Goal: Task Accomplishment & Management: Manage account settings

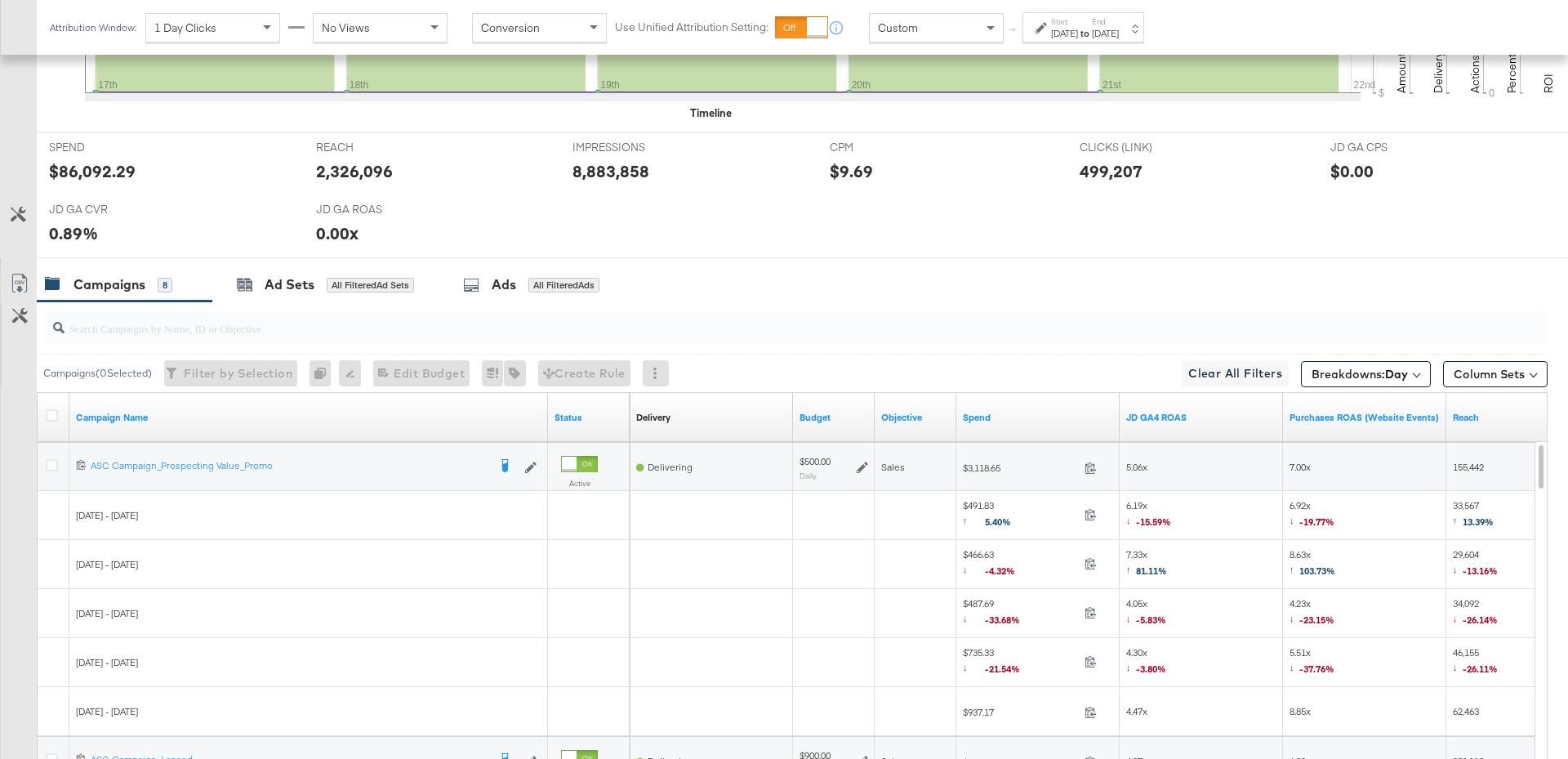
scroll to position [829, 0]
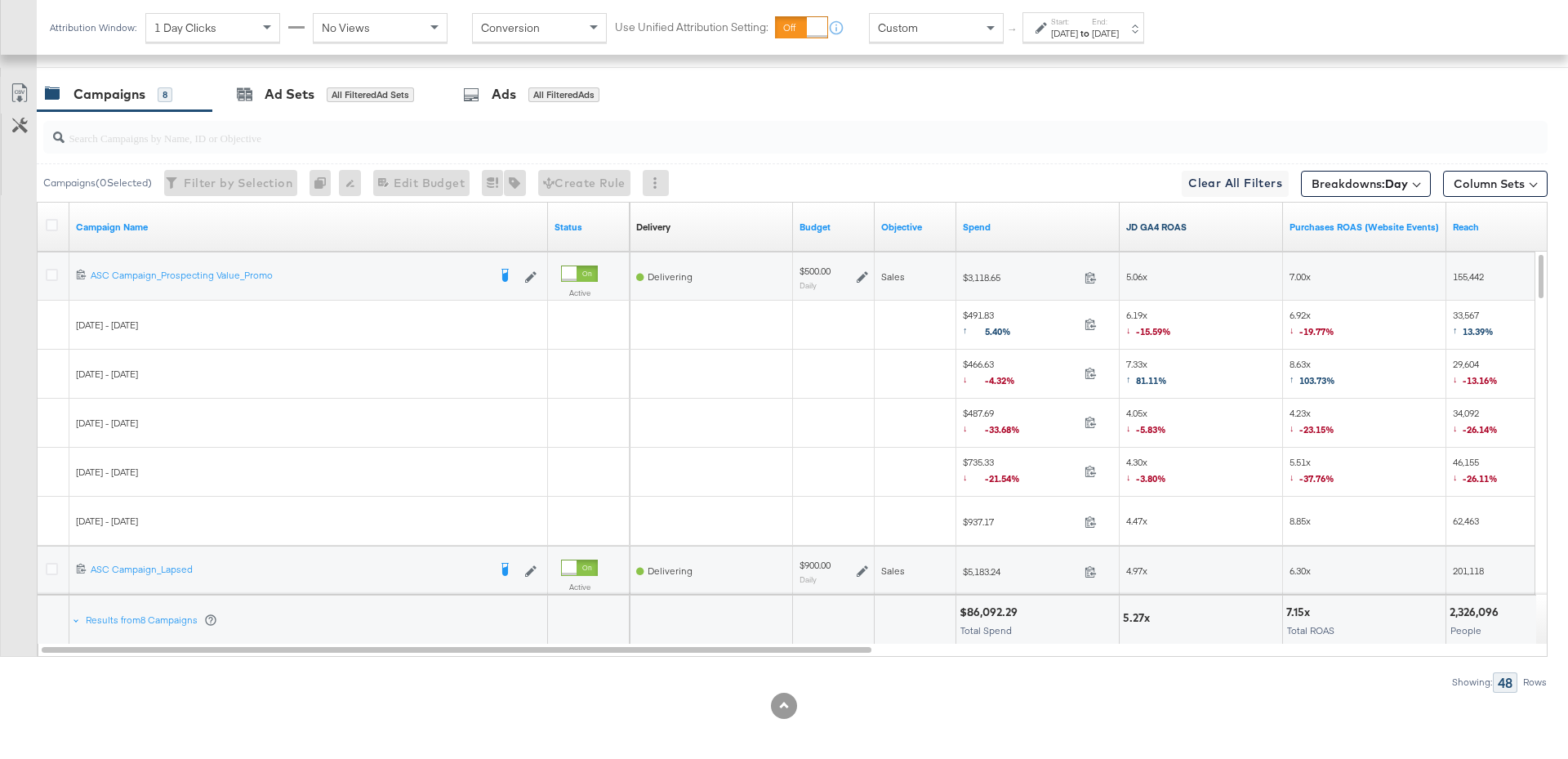
click at [1166, 225] on link "JD GA4 ROAS" at bounding box center [1201, 227] width 150 height 13
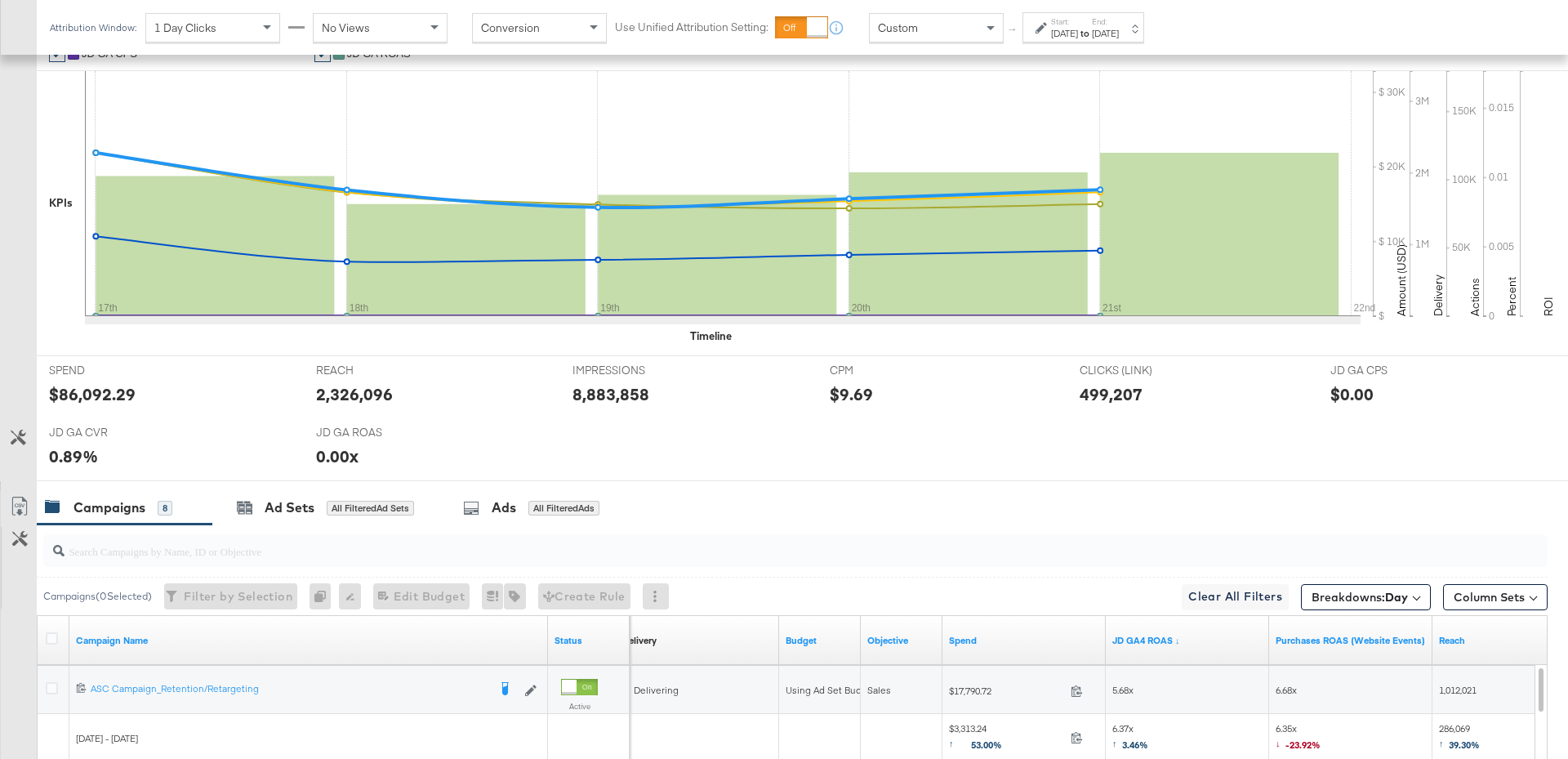
scroll to position [122, 0]
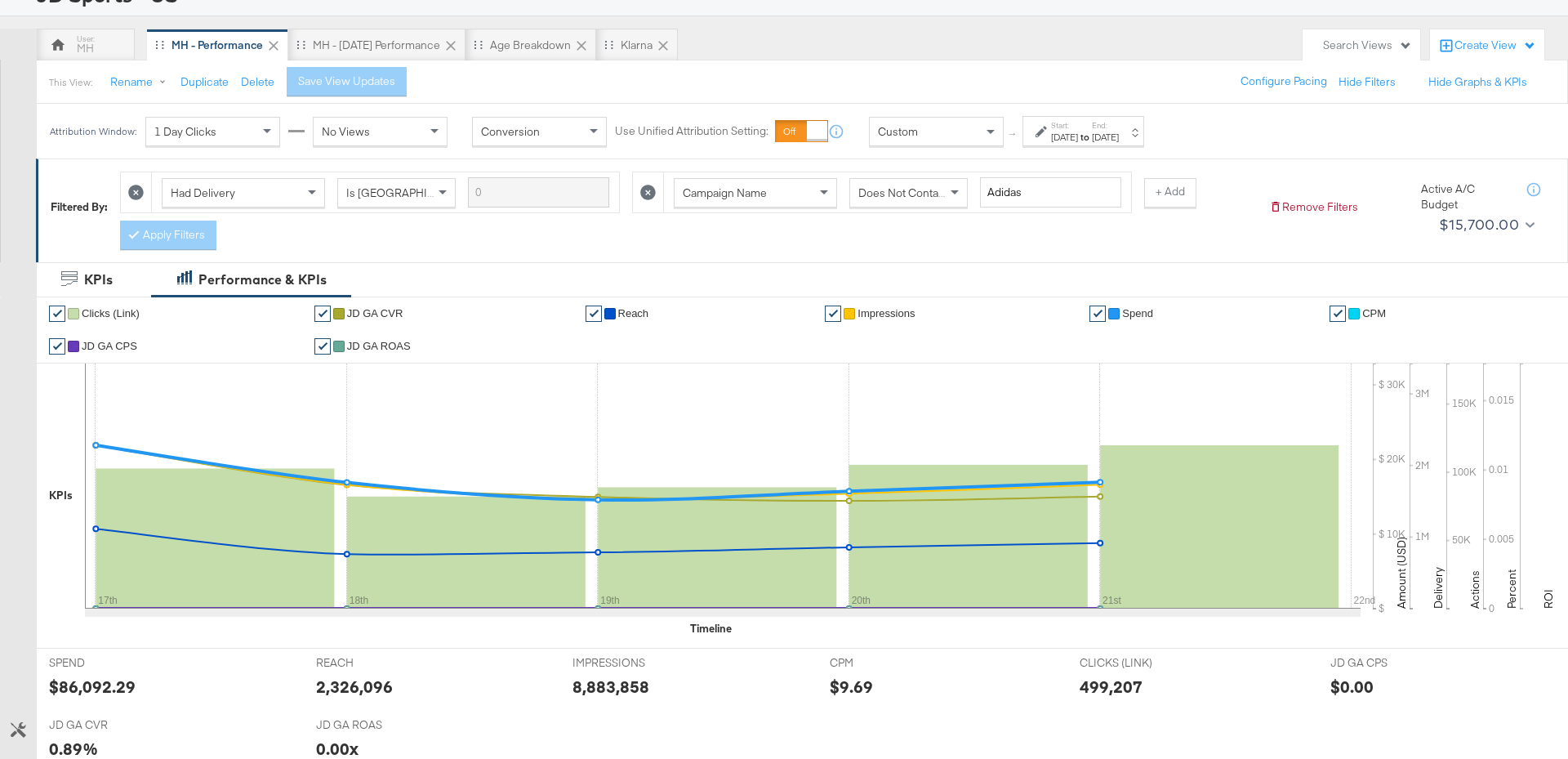
click at [1119, 127] on label "End:" at bounding box center [1105, 125] width 27 height 11
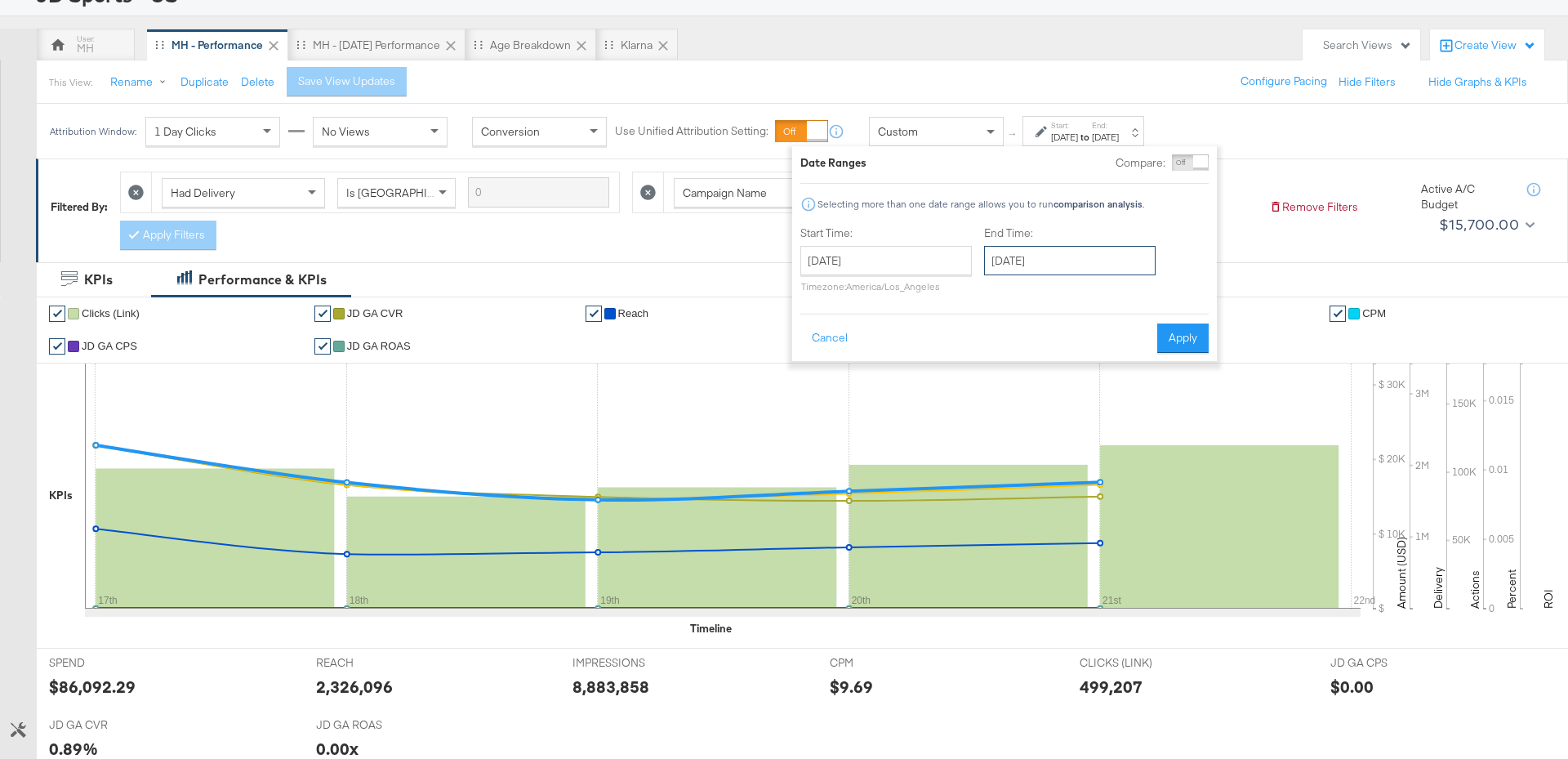
click at [1119, 249] on input "August 21st 2025" at bounding box center [1070, 261] width 171 height 30
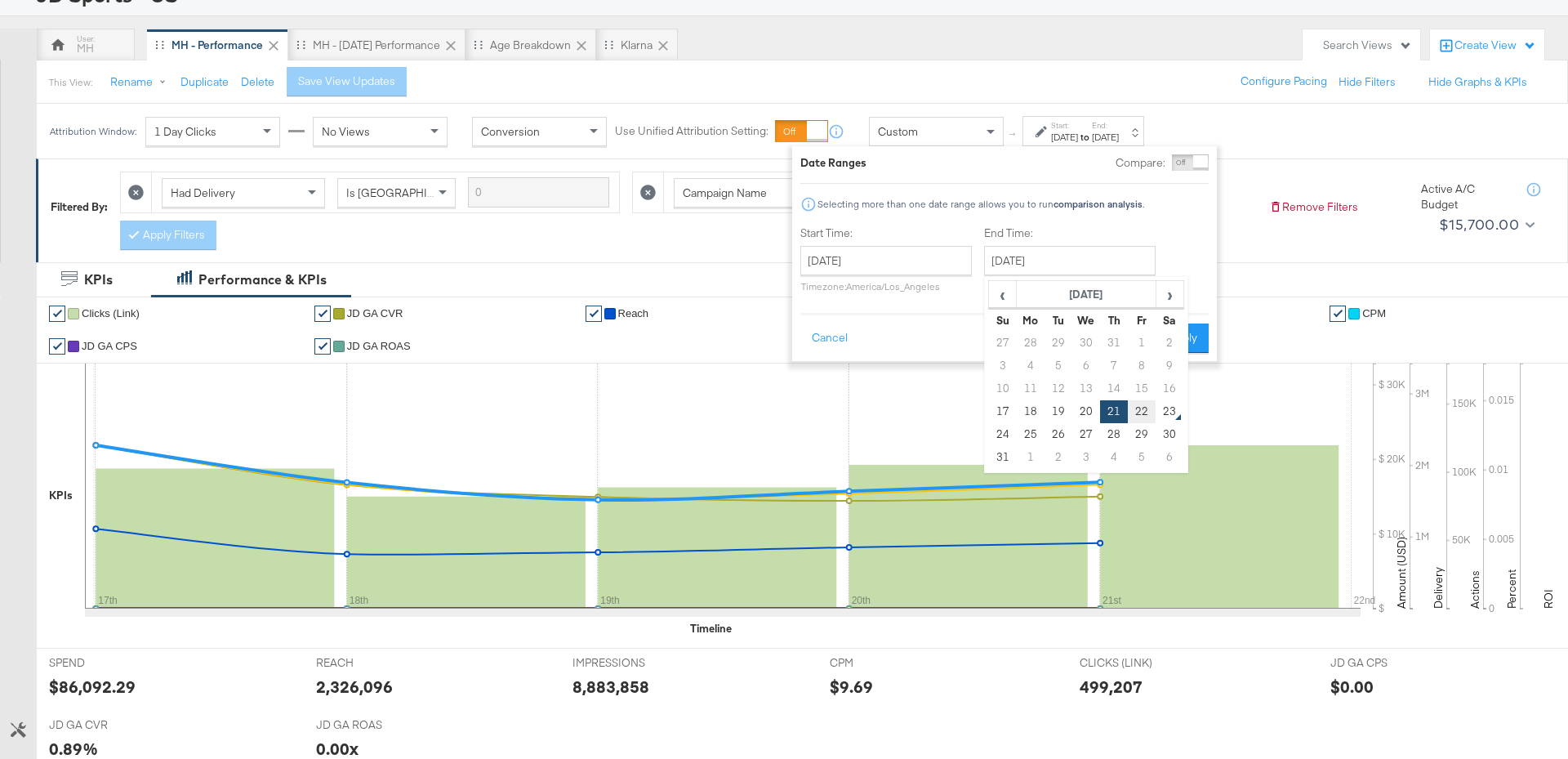
click at [1140, 417] on td "22" at bounding box center [1141, 411] width 28 height 23
type input "August 22nd 2025"
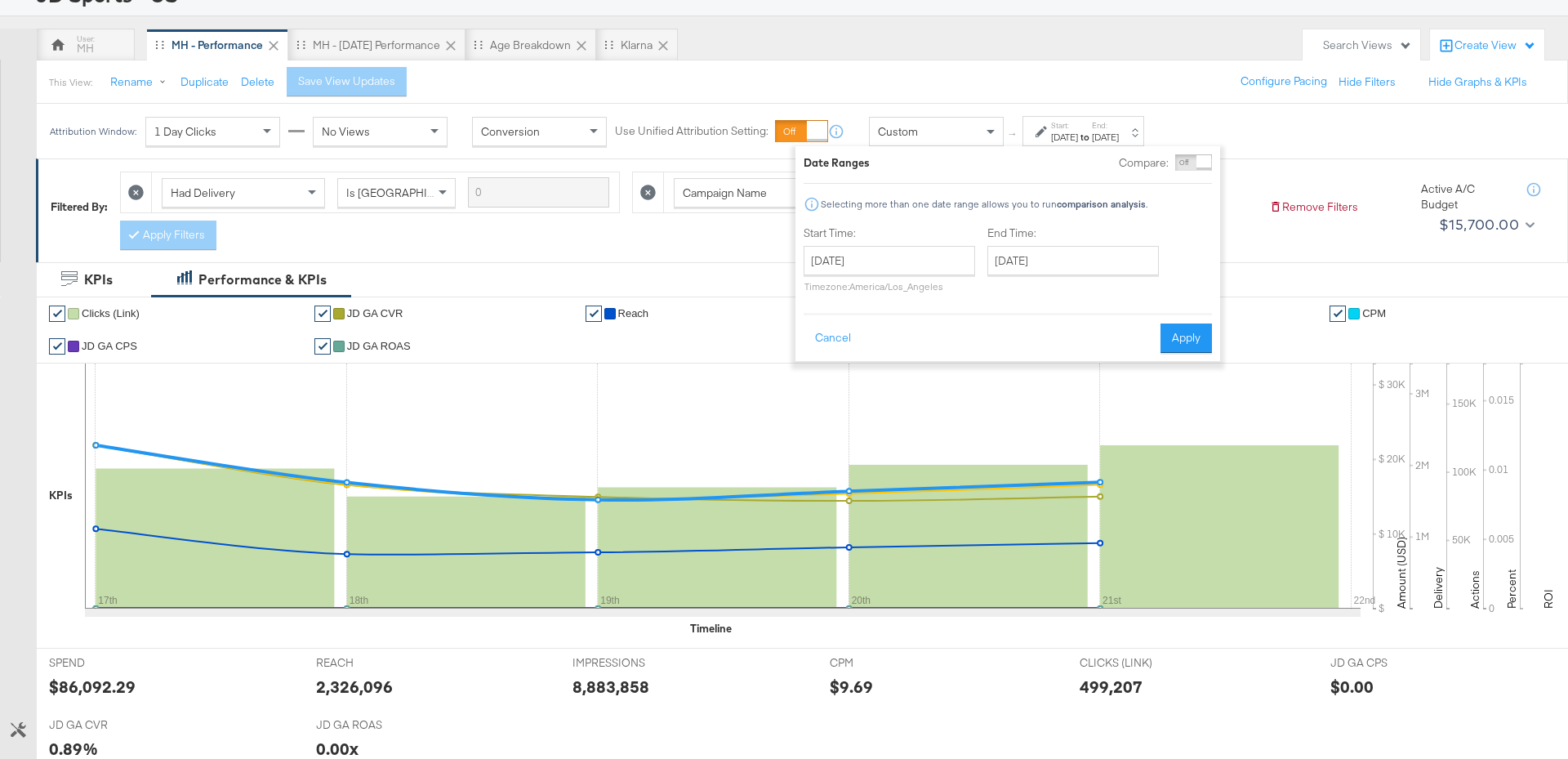
click at [1184, 351] on div "Date Ranges Compare: Comparison is not available when breakdowns are selected S…" at bounding box center [1007, 254] width 425 height 215
click at [1184, 340] on button "Apply" at bounding box center [1186, 338] width 52 height 30
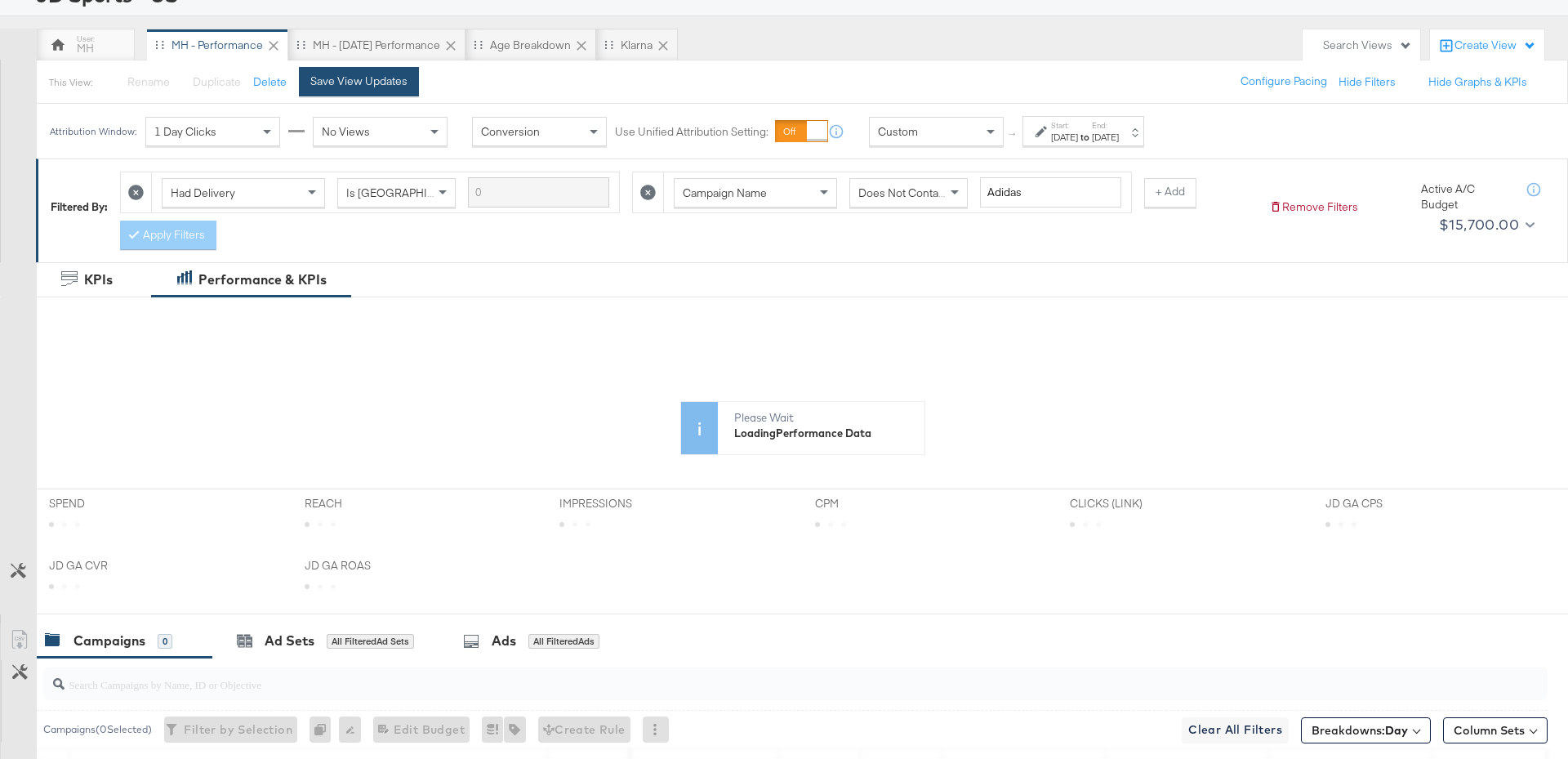
click at [334, 88] on button "Save View Updates" at bounding box center [359, 82] width 120 height 30
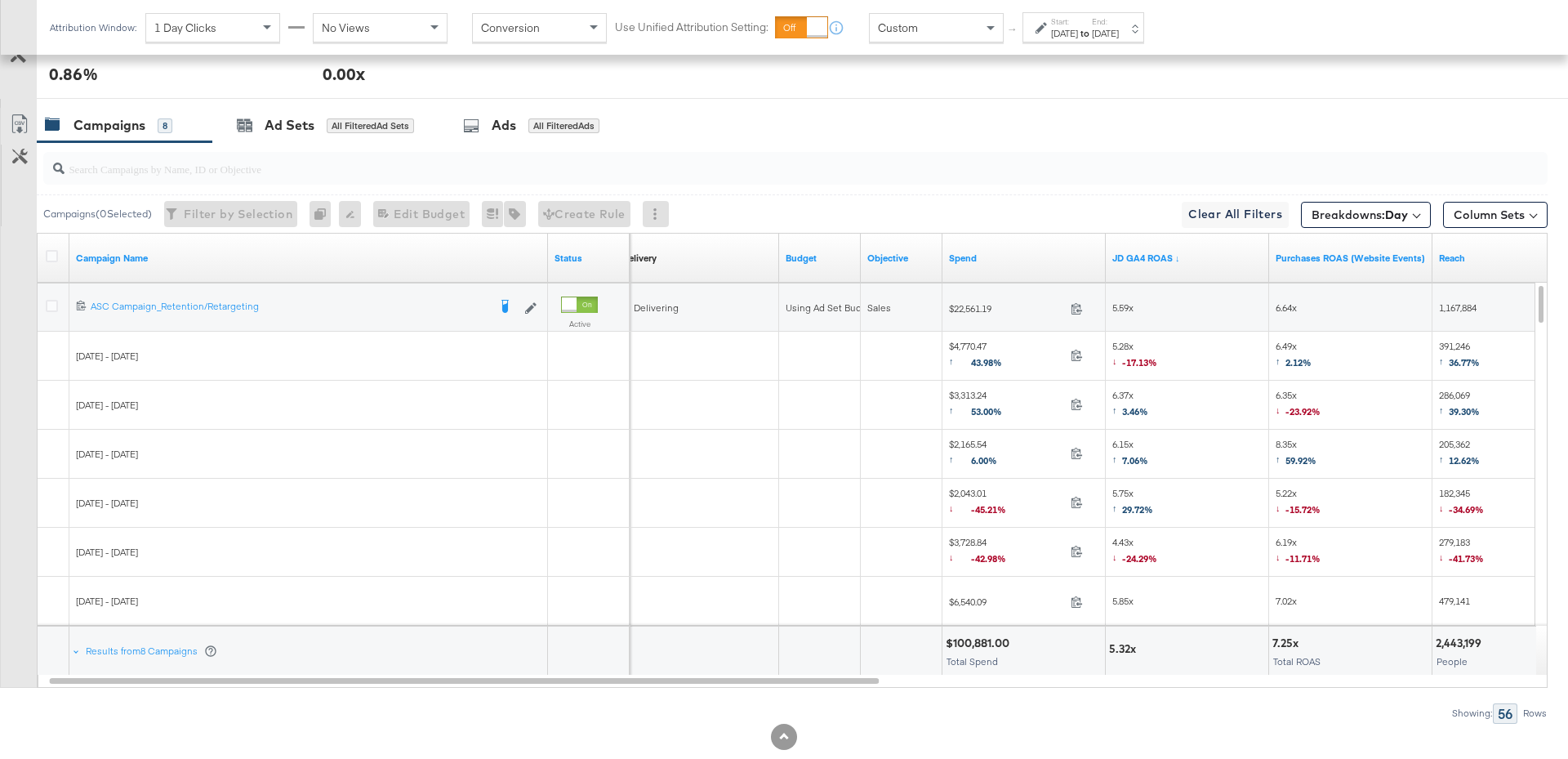
scroll to position [829, 0]
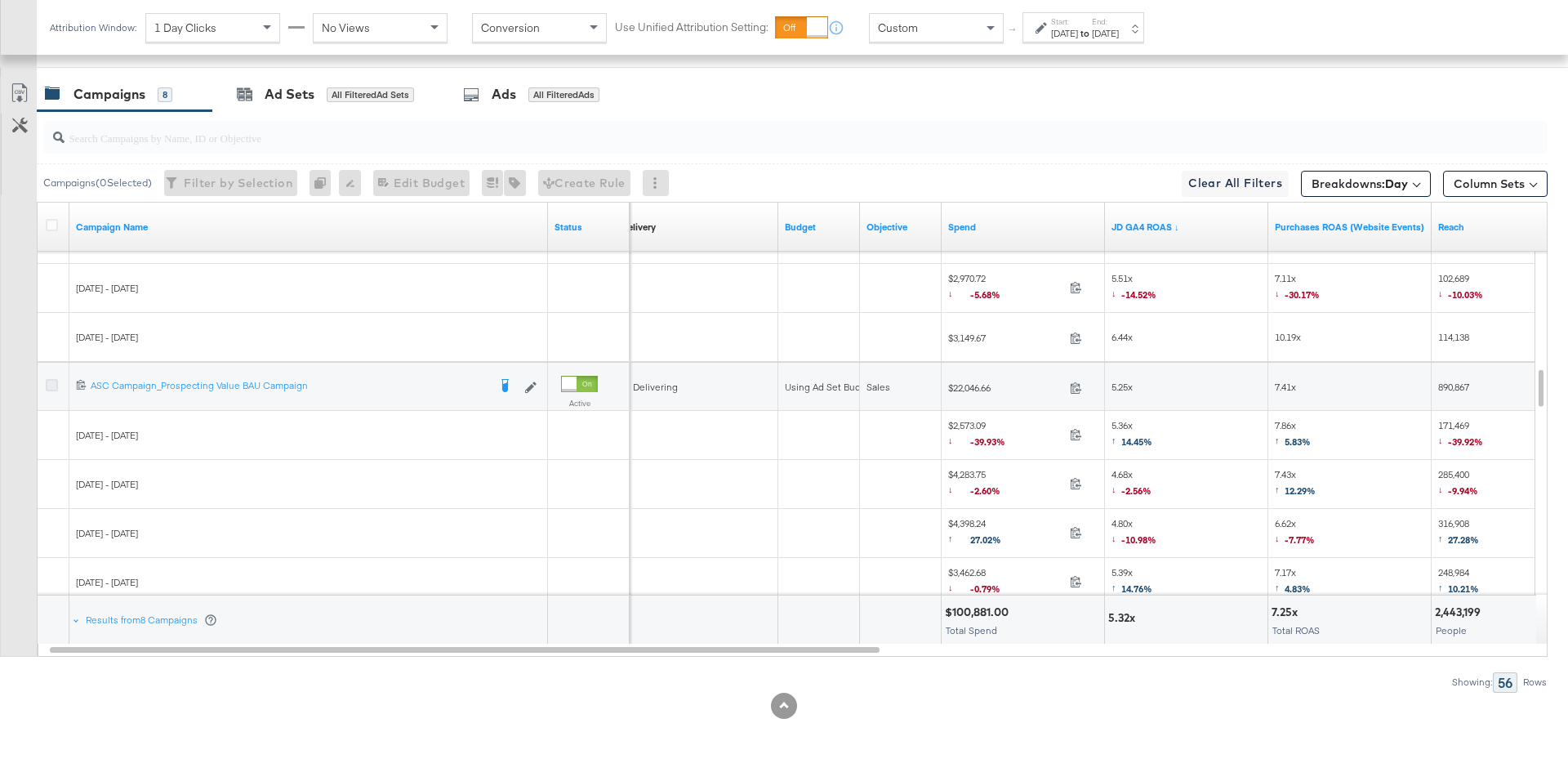
click at [52, 384] on icon at bounding box center [52, 385] width 12 height 12
click at [0, 0] on input "checkbox" at bounding box center [0, 0] width 0 height 0
click at [272, 91] on div "Ad Sets" at bounding box center [289, 94] width 50 height 19
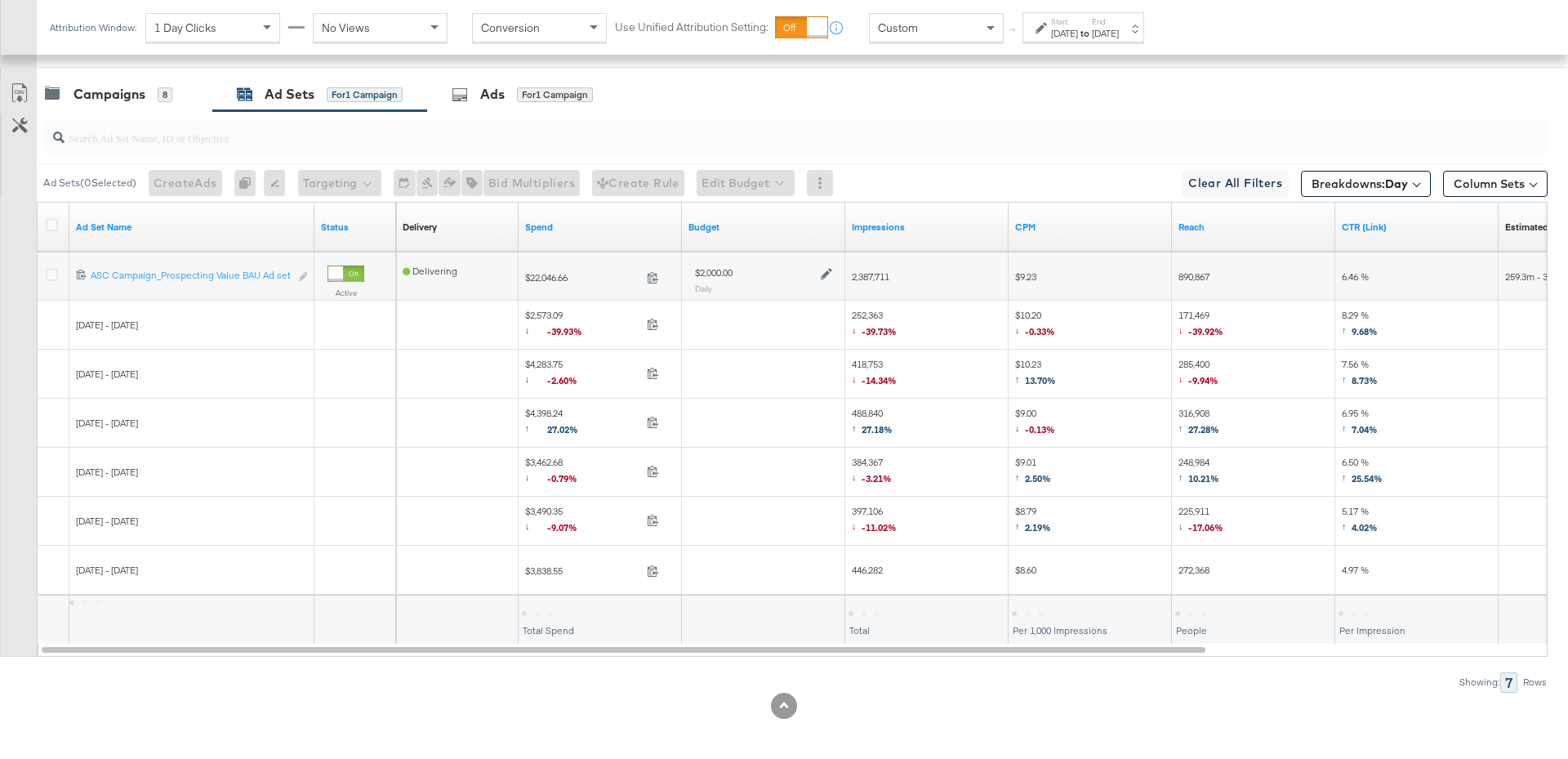
click at [825, 260] on div "$2,000.00 Daily" at bounding box center [763, 279] width 150 height 40
click at [825, 268] on icon at bounding box center [825, 273] width 11 height 11
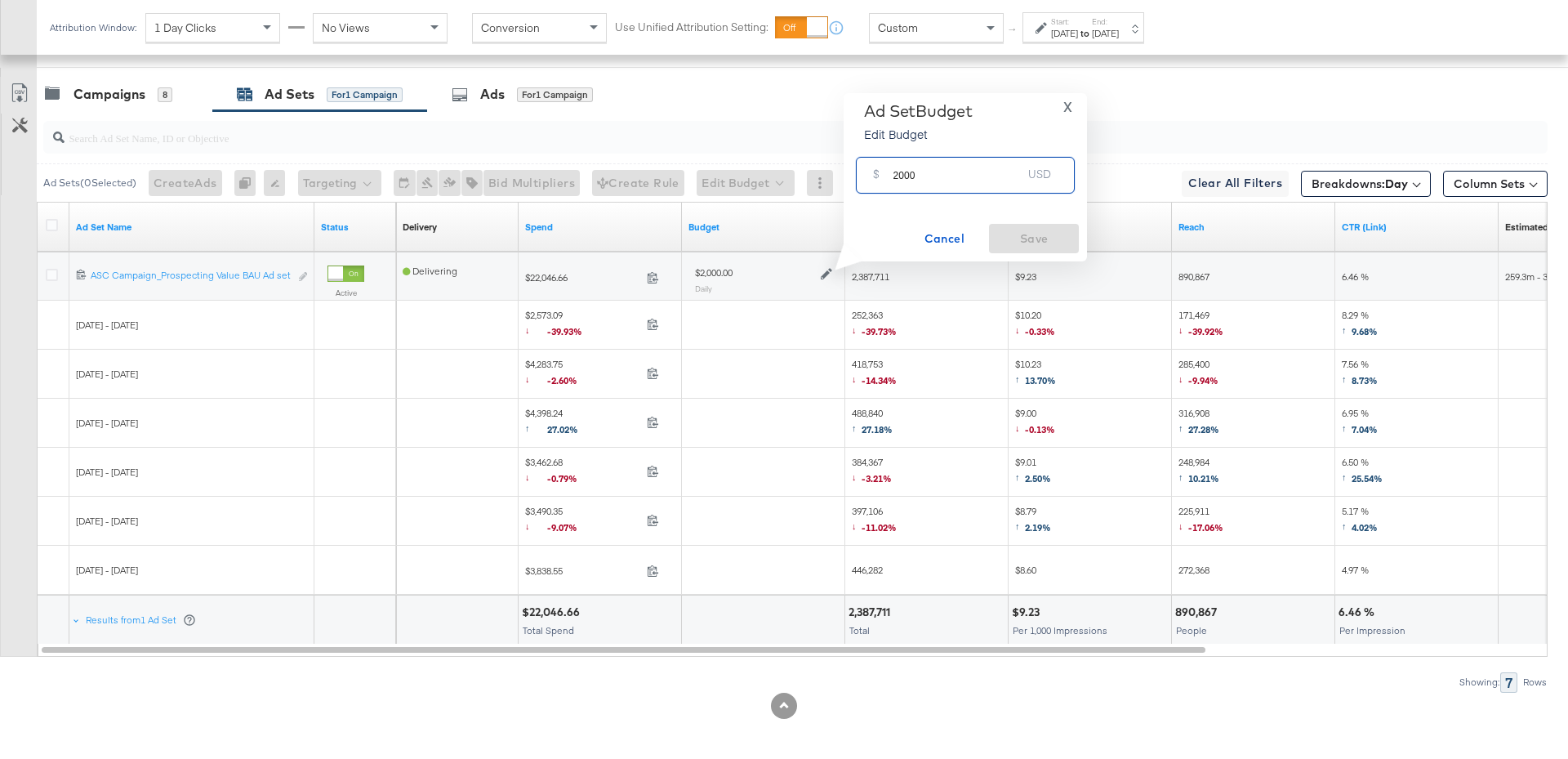
drag, startPoint x: 918, startPoint y: 176, endPoint x: 879, endPoint y: 176, distance: 39.0
click at [879, 176] on div "$ 2000 USD" at bounding box center [965, 175] width 219 height 37
type input "1400"
click at [1042, 245] on span "Save" at bounding box center [1033, 239] width 77 height 21
click at [119, 92] on div "Campaigns" at bounding box center [109, 94] width 72 height 19
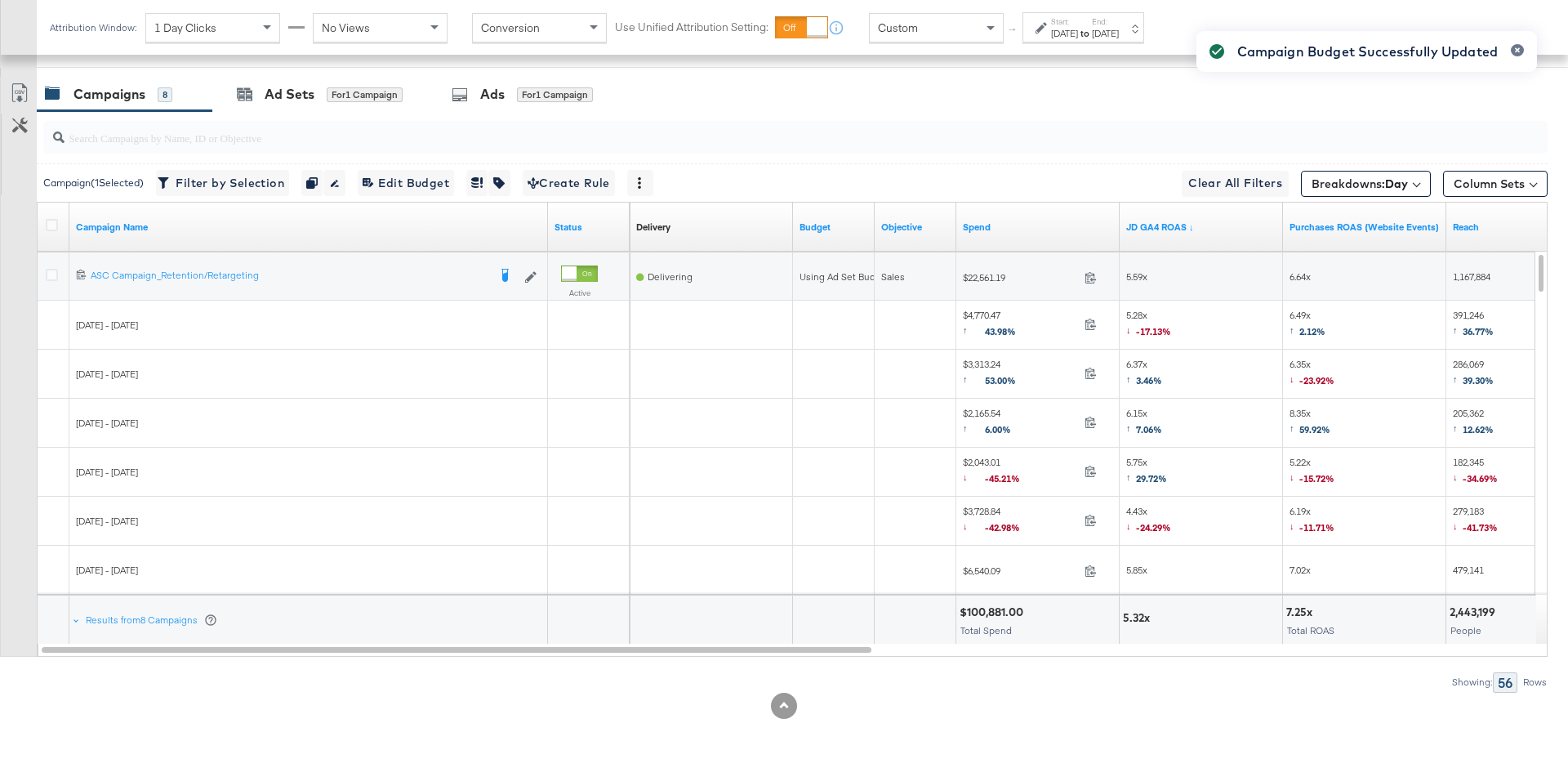
click at [121, 98] on div "Campaigns" at bounding box center [109, 94] width 72 height 19
click at [53, 269] on icon at bounding box center [52, 275] width 12 height 12
click at [0, 0] on input "checkbox" at bounding box center [0, 0] width 0 height 0
click at [330, 100] on div "Ad Sets for 2 Campaigns" at bounding box center [322, 94] width 220 height 35
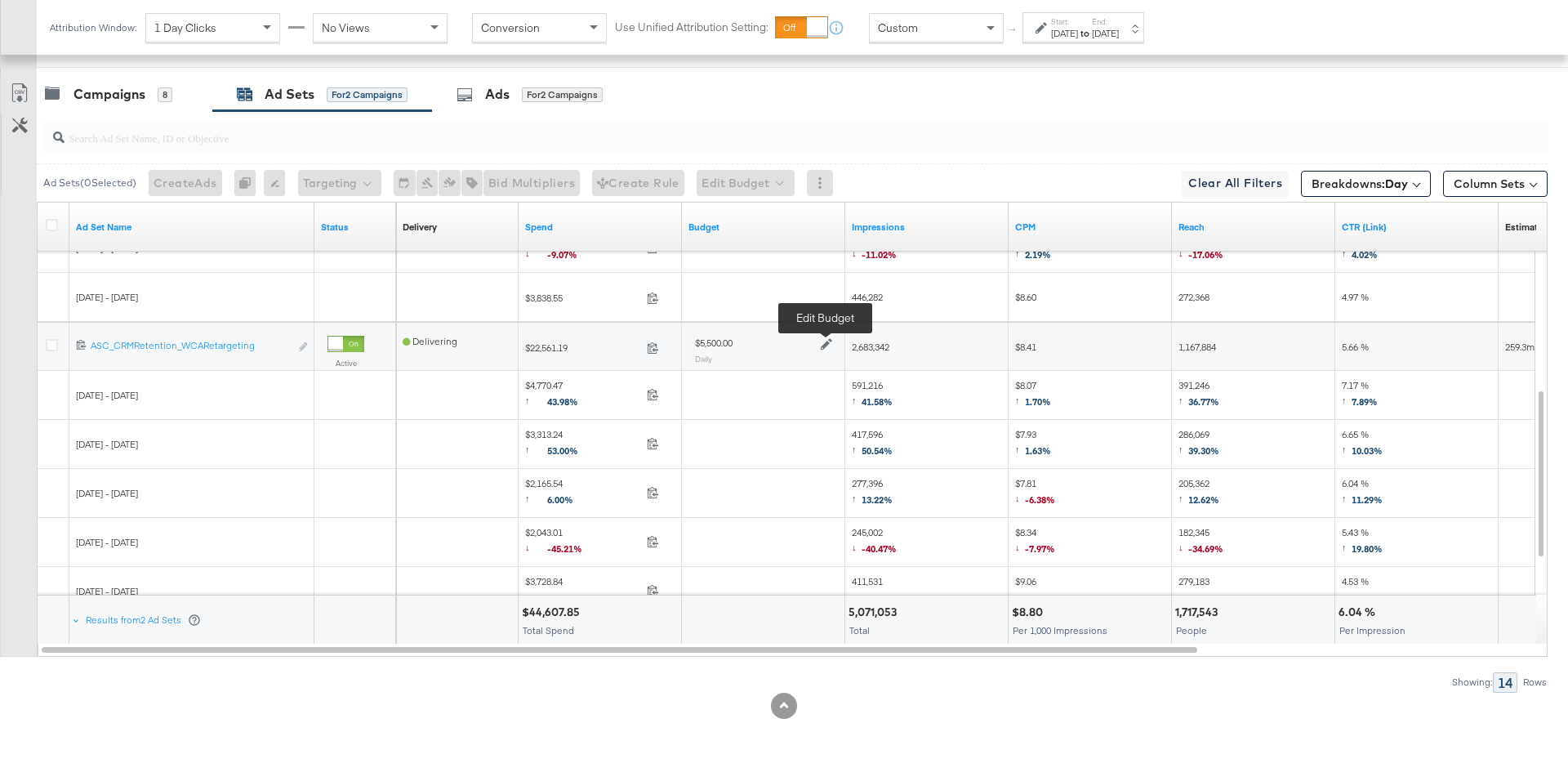
click at [820, 343] on icon at bounding box center [825, 344] width 11 height 11
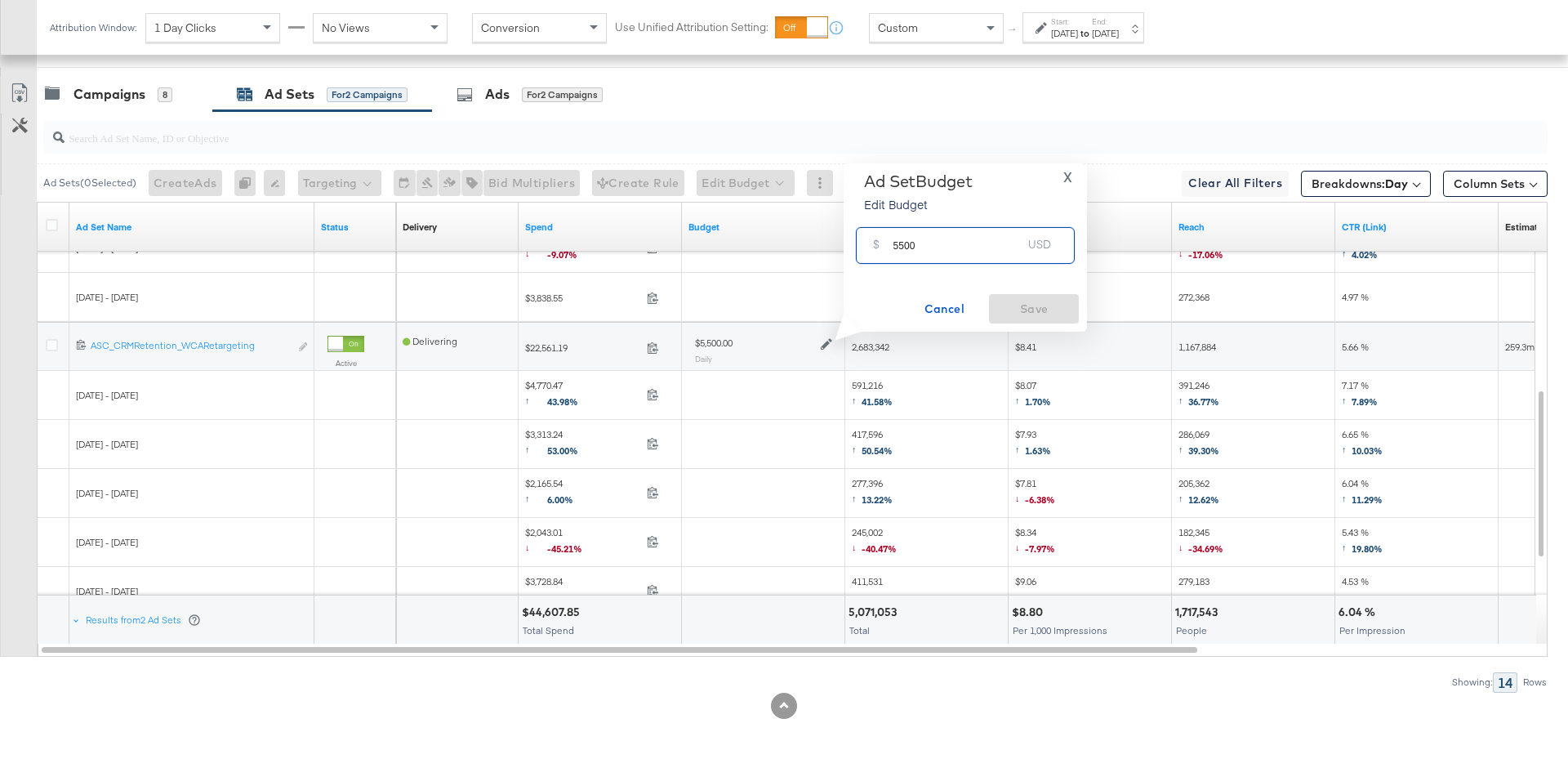
drag, startPoint x: 927, startPoint y: 245, endPoint x: 875, endPoint y: 246, distance: 52.0
click at [875, 246] on div "$ 5500 USD" at bounding box center [965, 245] width 219 height 37
type input "6000"
click at [1016, 307] on span "Save" at bounding box center [1033, 309] width 77 height 21
click at [90, 104] on div "Campaigns 8" at bounding box center [124, 94] width 176 height 35
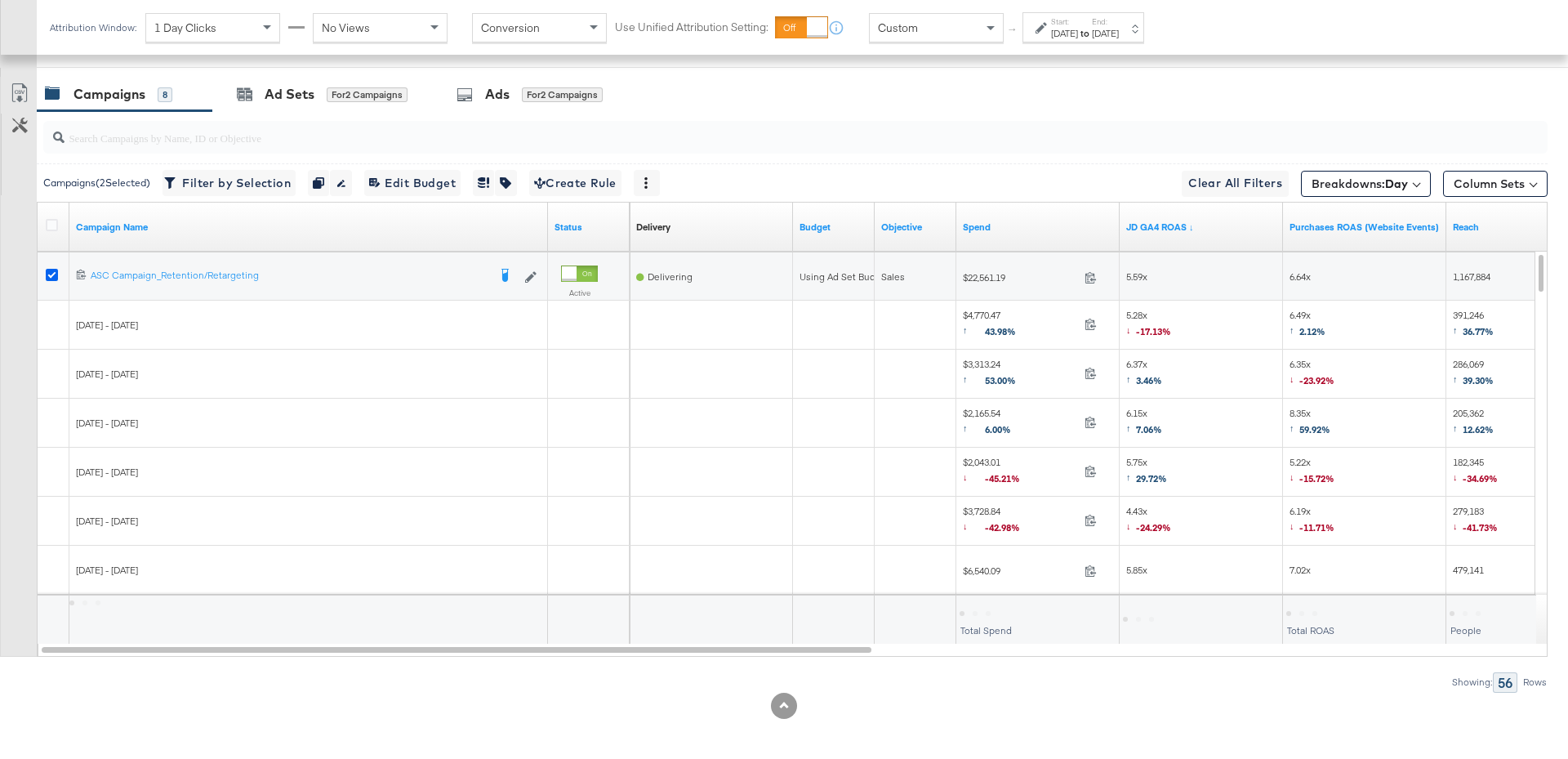
click at [51, 269] on icon at bounding box center [52, 275] width 12 height 12
click at [0, 0] on input "checkbox" at bounding box center [0, 0] width 0 height 0
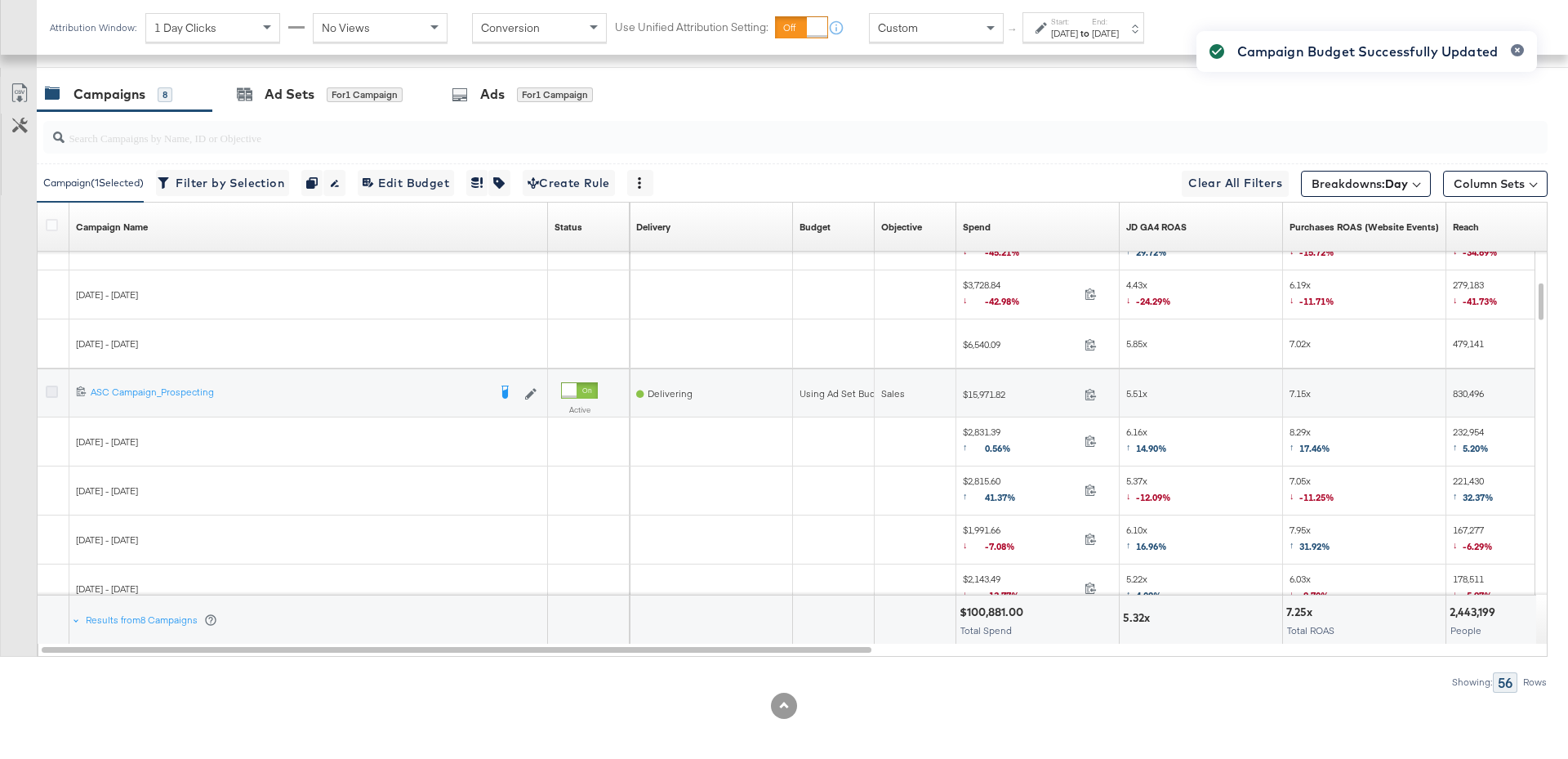
click at [53, 389] on icon at bounding box center [52, 392] width 12 height 12
click at [0, 0] on input "checkbox" at bounding box center [0, 0] width 0 height 0
click at [363, 90] on div "for 2 Campaigns" at bounding box center [367, 95] width 81 height 15
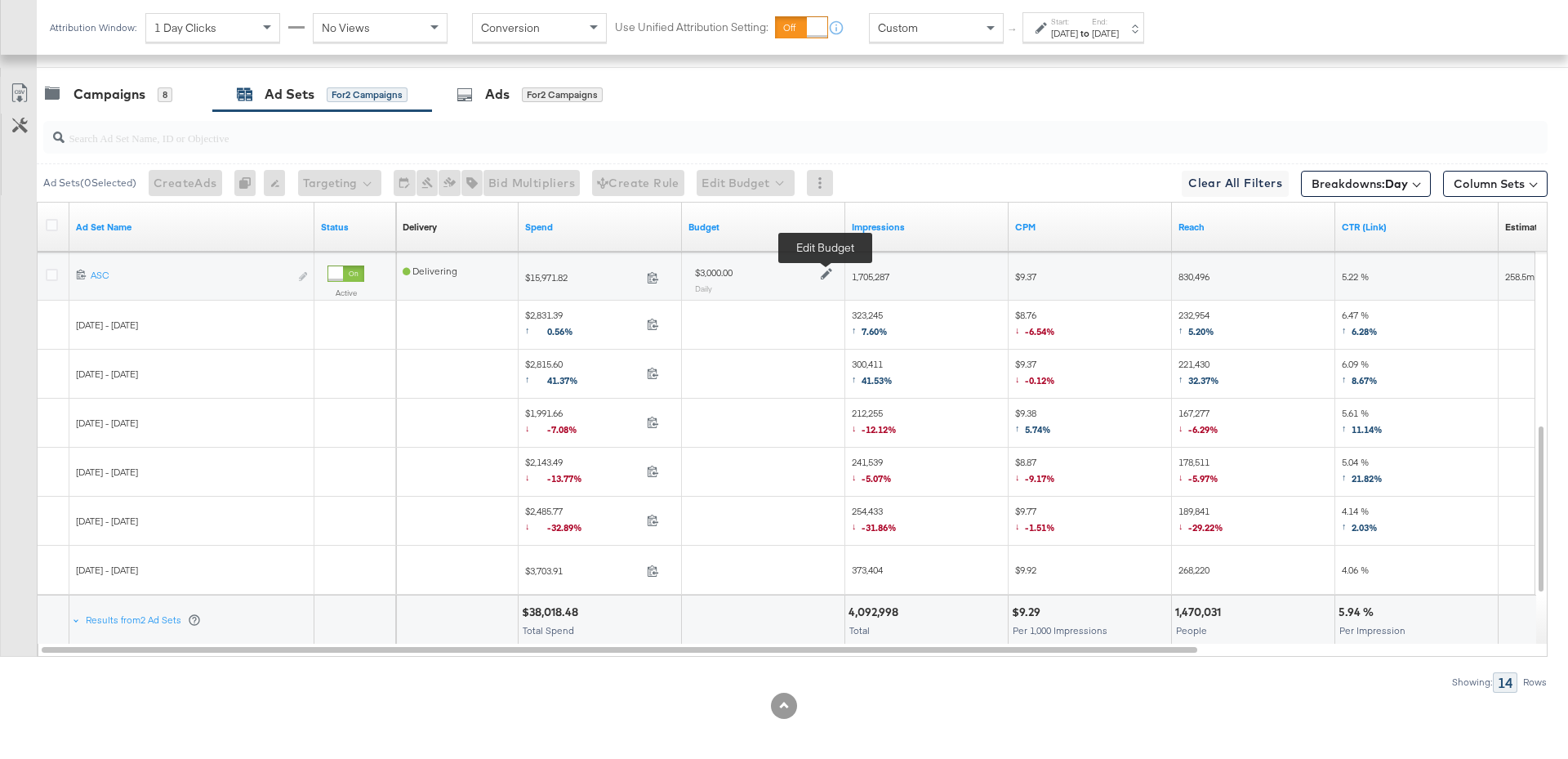
click at [828, 268] on icon at bounding box center [825, 273] width 11 height 11
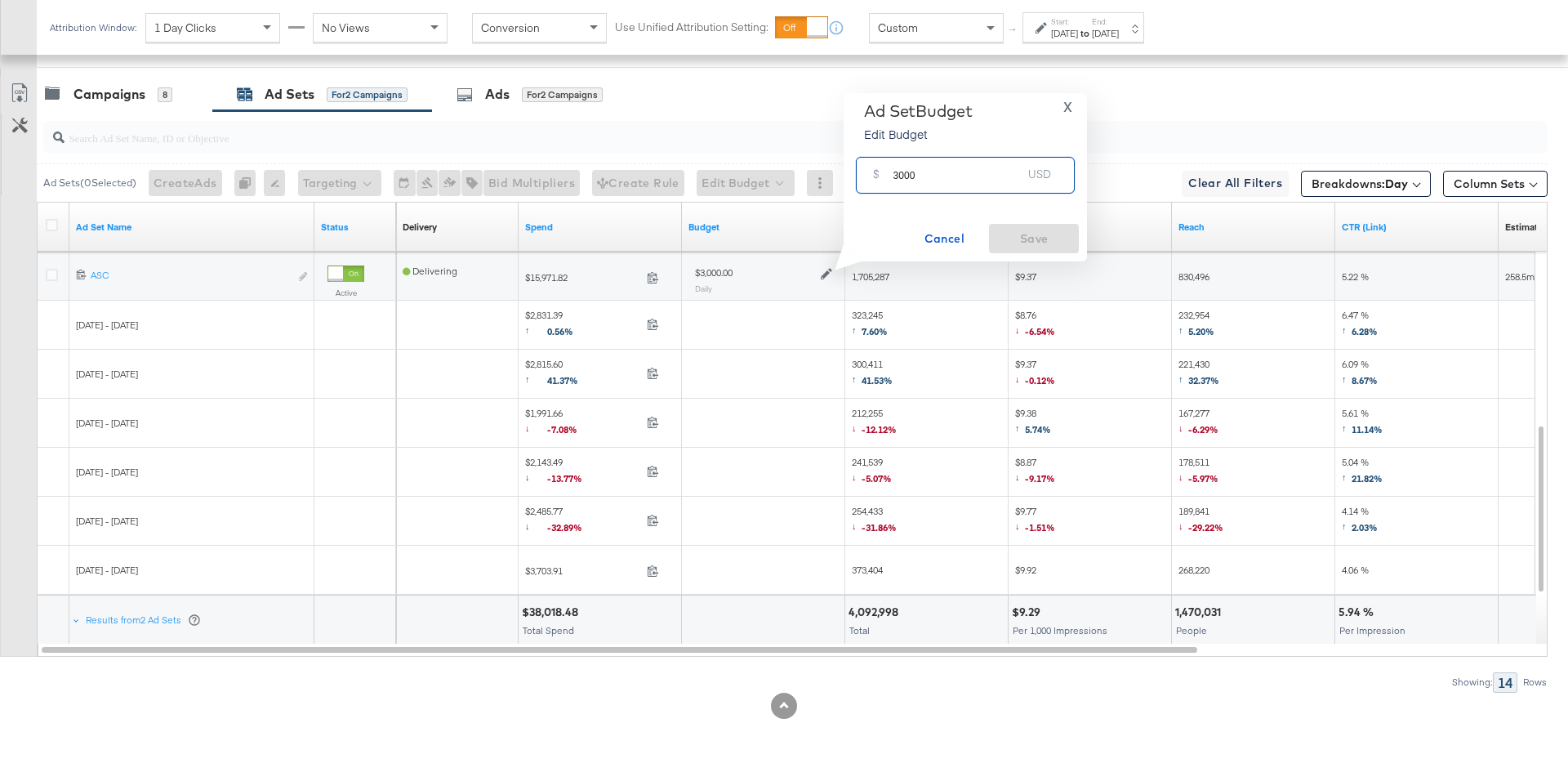
drag, startPoint x: 919, startPoint y: 181, endPoint x: 888, endPoint y: 178, distance: 31.1
click at [888, 178] on div "$ 3000 USD" at bounding box center [965, 175] width 219 height 37
type input "4000"
click at [1032, 245] on span "Save" at bounding box center [1033, 239] width 77 height 21
click at [137, 88] on div "Campaigns" at bounding box center [109, 94] width 72 height 19
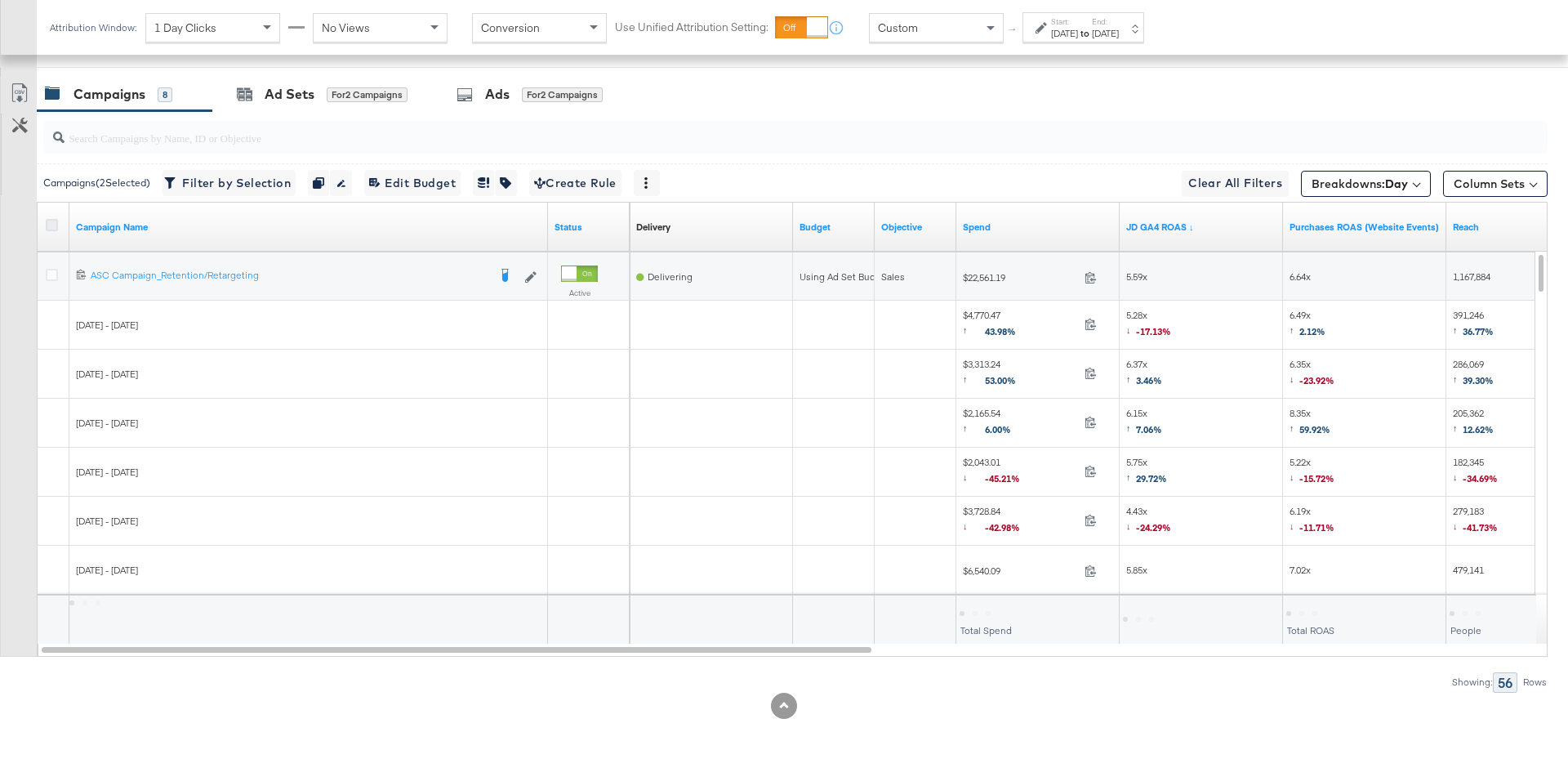
click at [50, 223] on icon at bounding box center [52, 225] width 12 height 12
click at [0, 0] on input "checkbox" at bounding box center [0, 0] width 0 height 0
click at [50, 223] on icon at bounding box center [52, 225] width 12 height 12
click at [0, 0] on input "checkbox" at bounding box center [0, 0] width 0 height 0
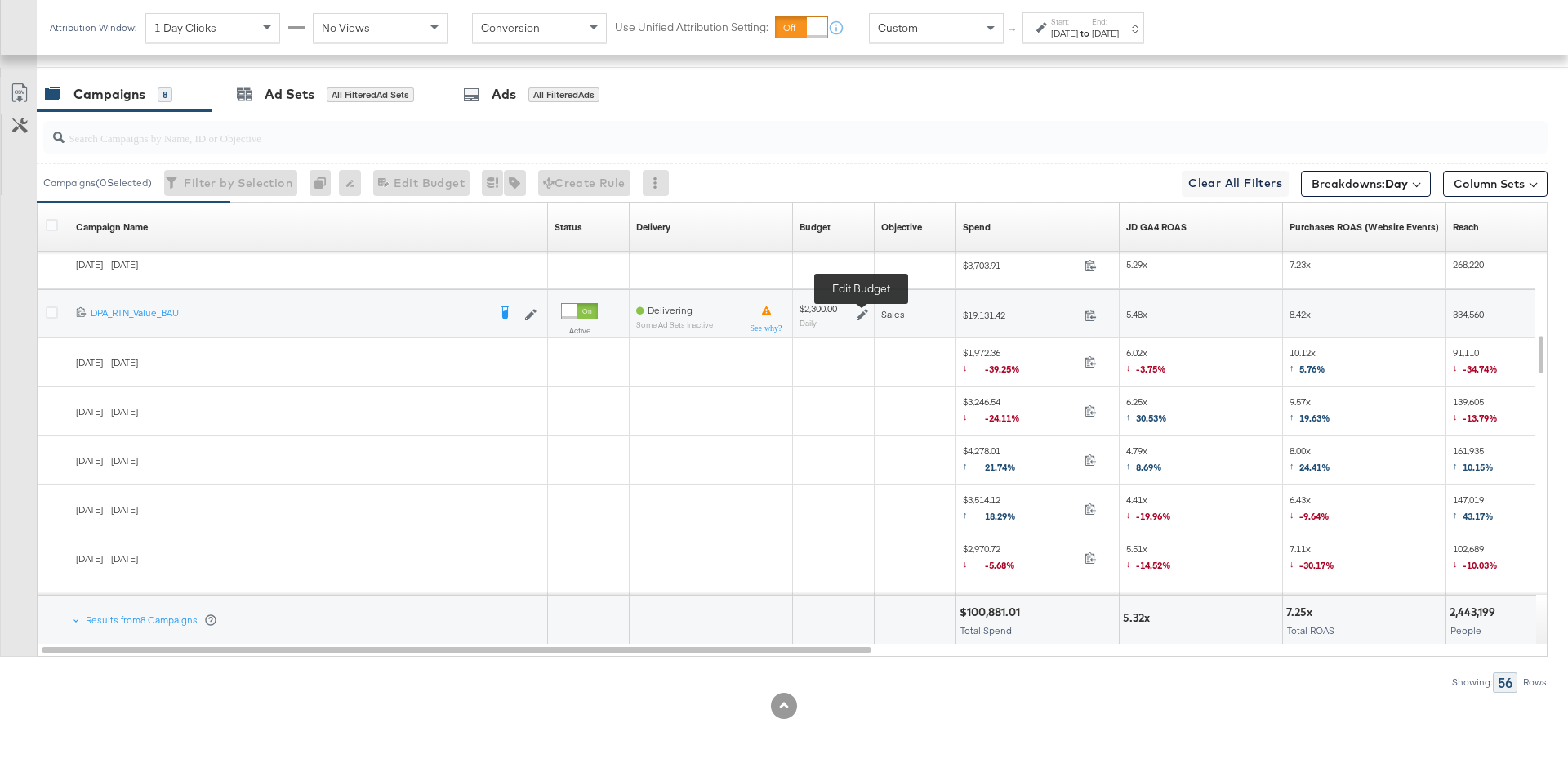
click at [862, 308] on icon at bounding box center [862, 313] width 11 height 11
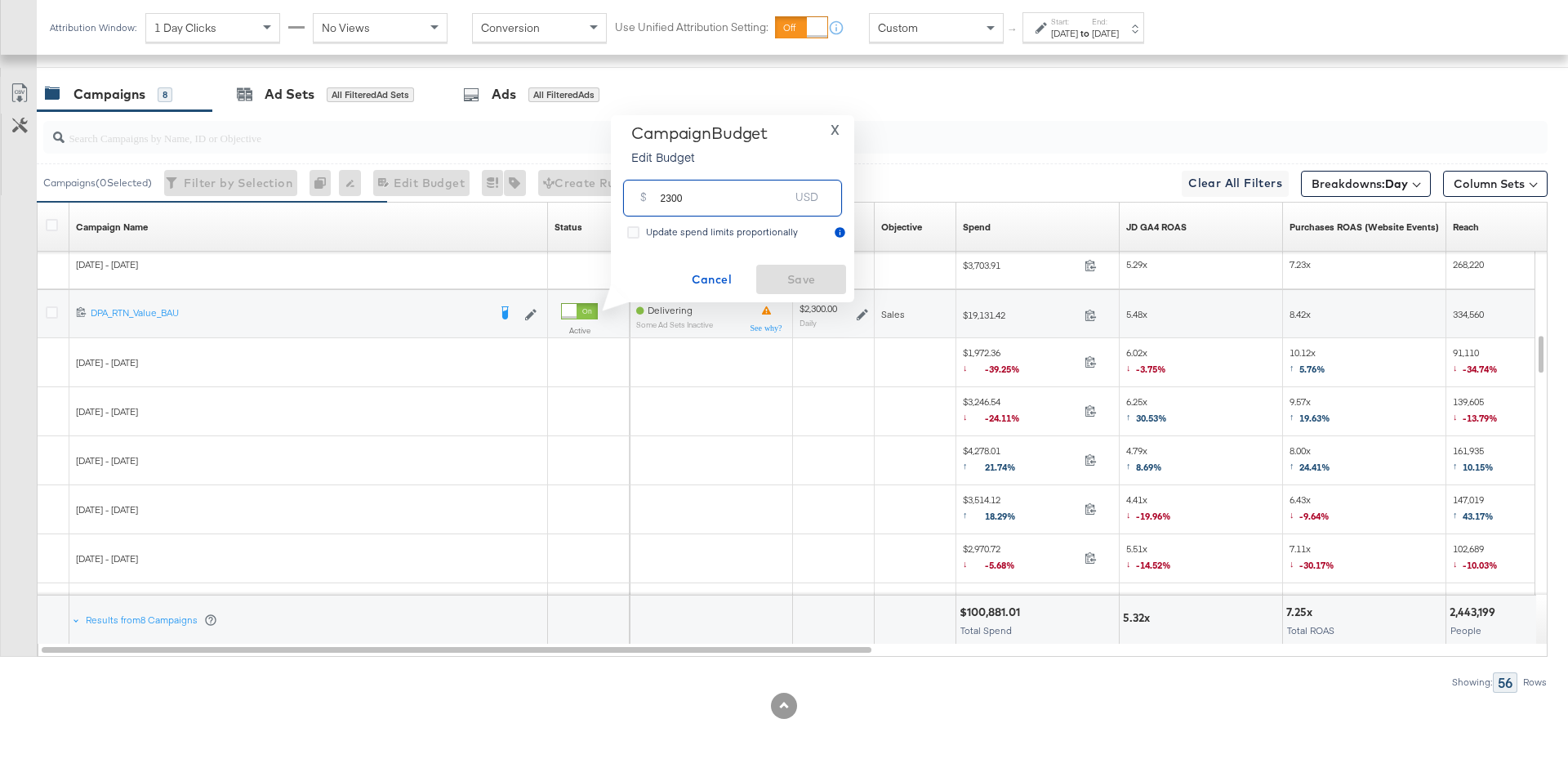
drag, startPoint x: 693, startPoint y: 201, endPoint x: 637, endPoint y: 201, distance: 56.0
click at [637, 201] on div "$ 2300 USD" at bounding box center [733, 198] width 219 height 37
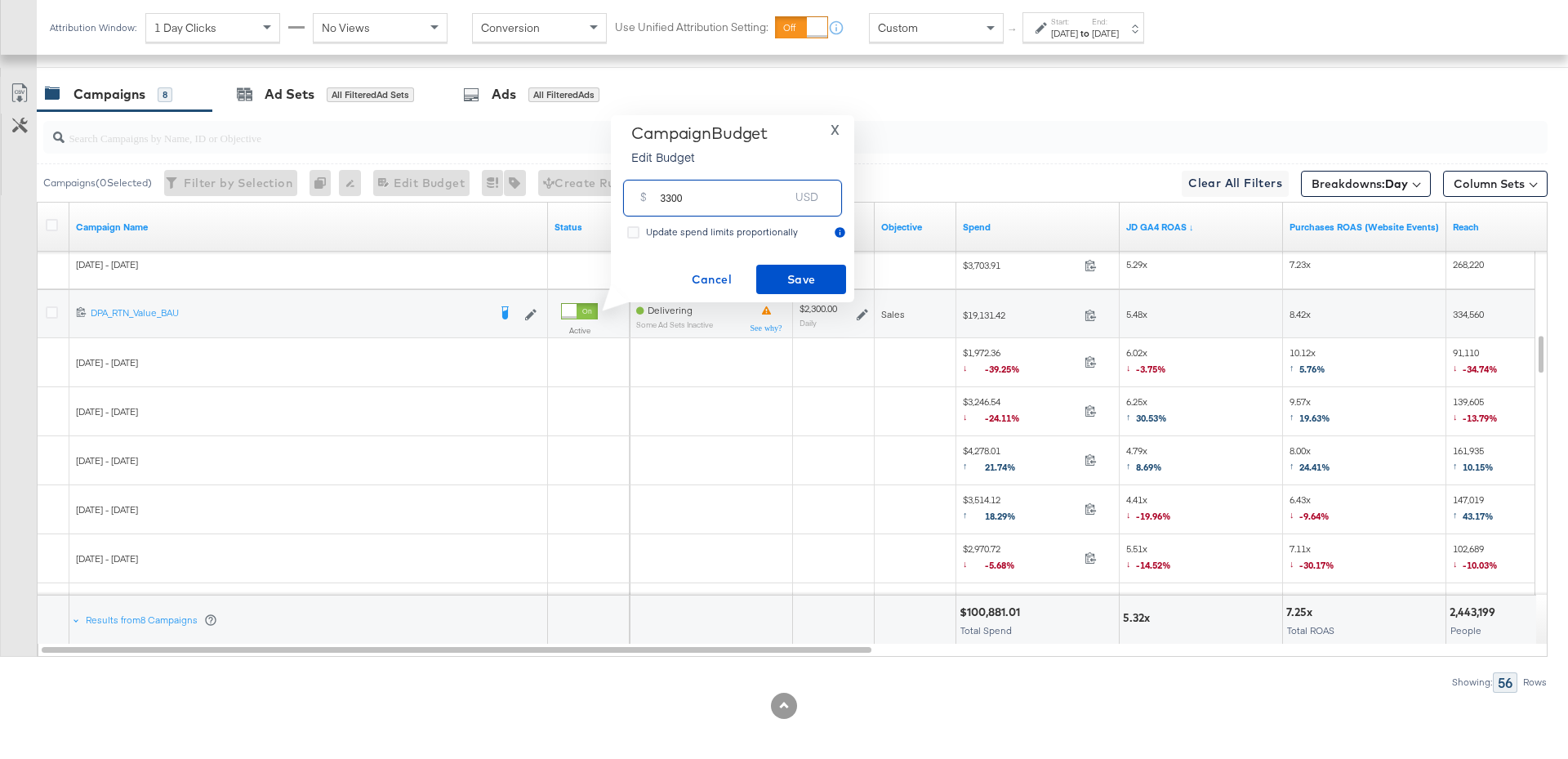
type input "3300"
click at [790, 263] on div "Campaign Budget Edit Budget X $ 3300 USD Update spend limits proportionally Can…" at bounding box center [733, 209] width 227 height 171
click at [792, 273] on span "Save" at bounding box center [800, 280] width 77 height 21
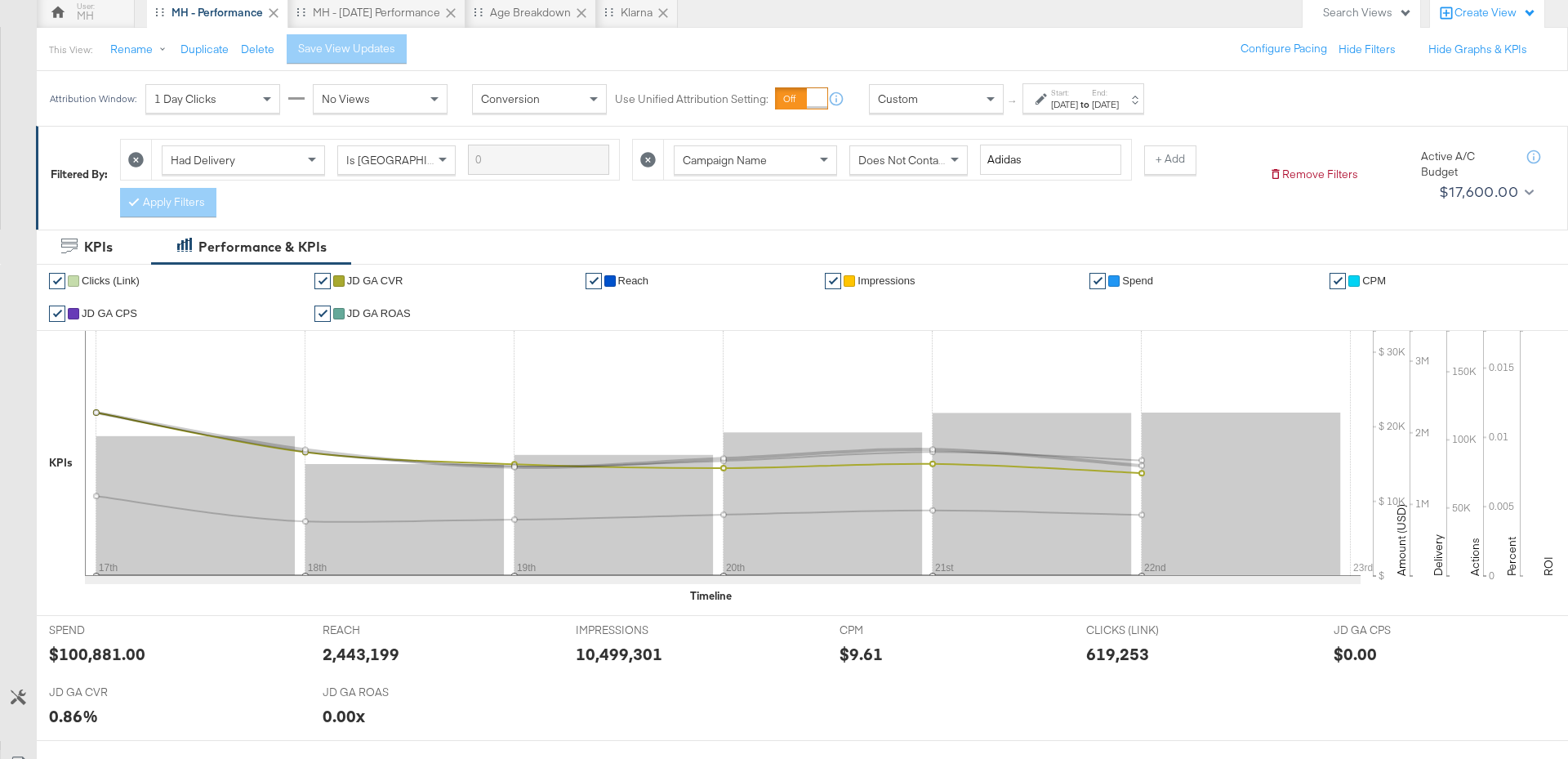
scroll to position [0, 0]
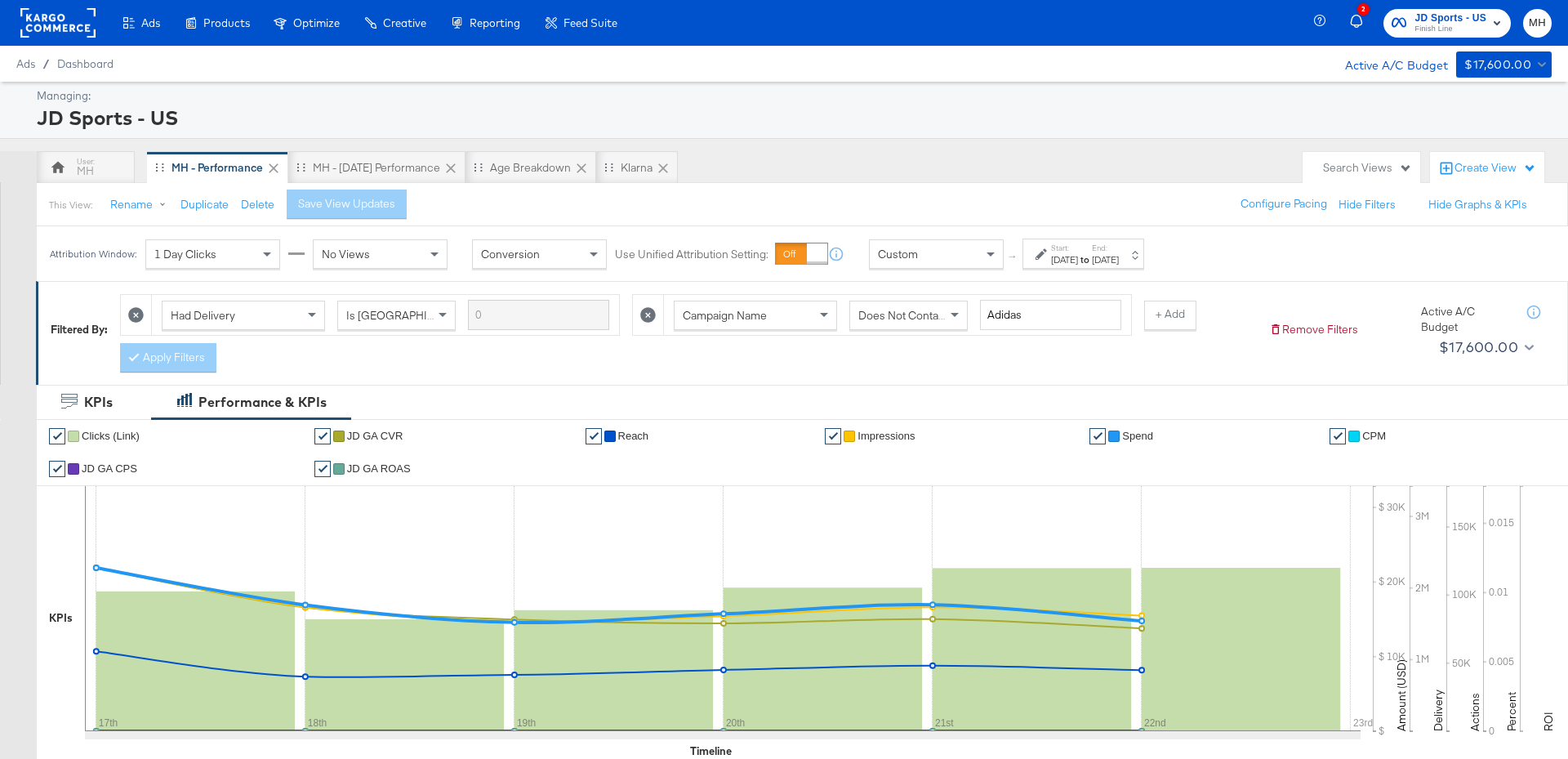
click at [1473, 25] on span "Finish Line" at bounding box center [1451, 29] width 72 height 13
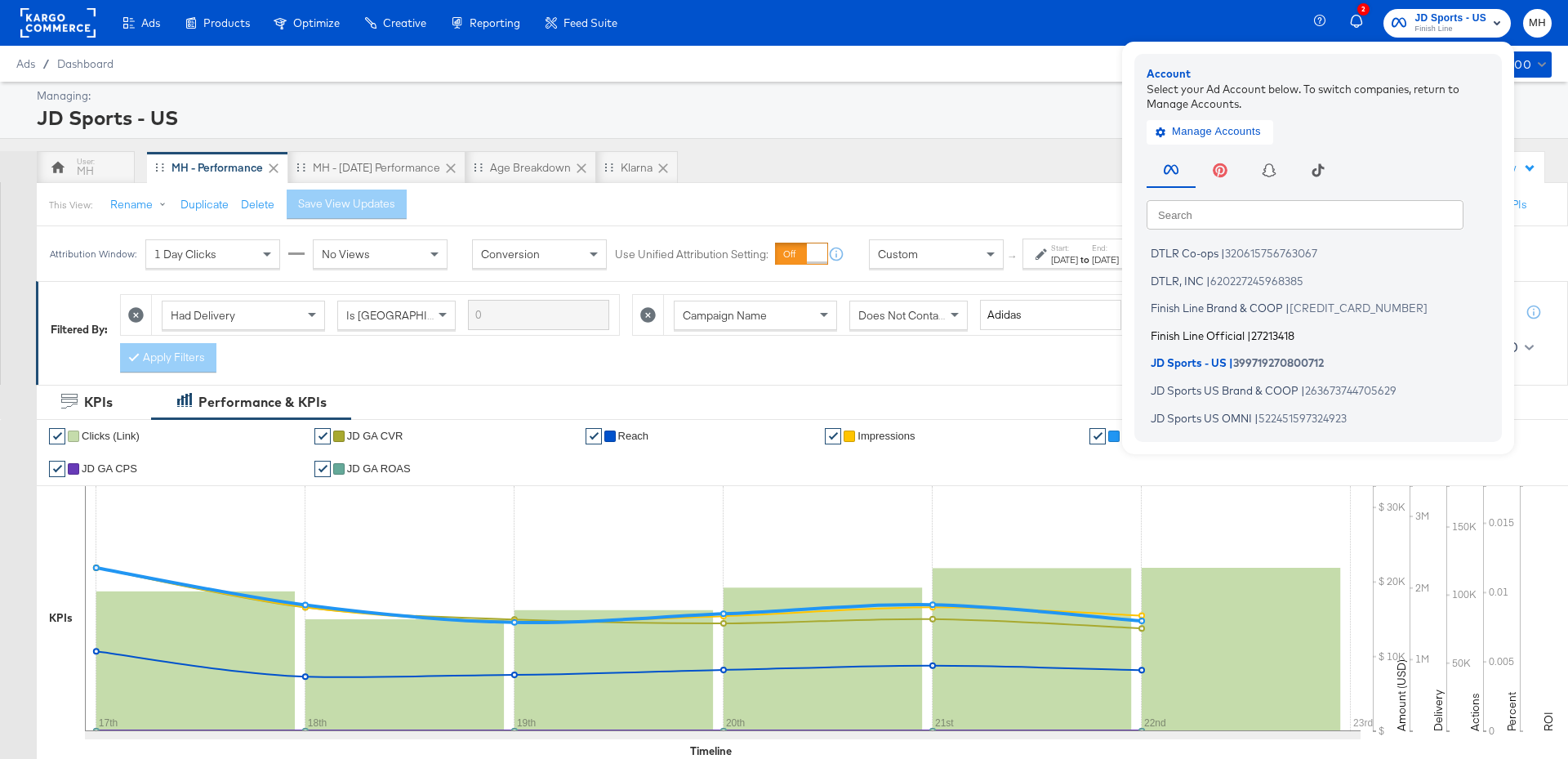
click at [1214, 331] on span "Finish Line Official" at bounding box center [1197, 334] width 93 height 13
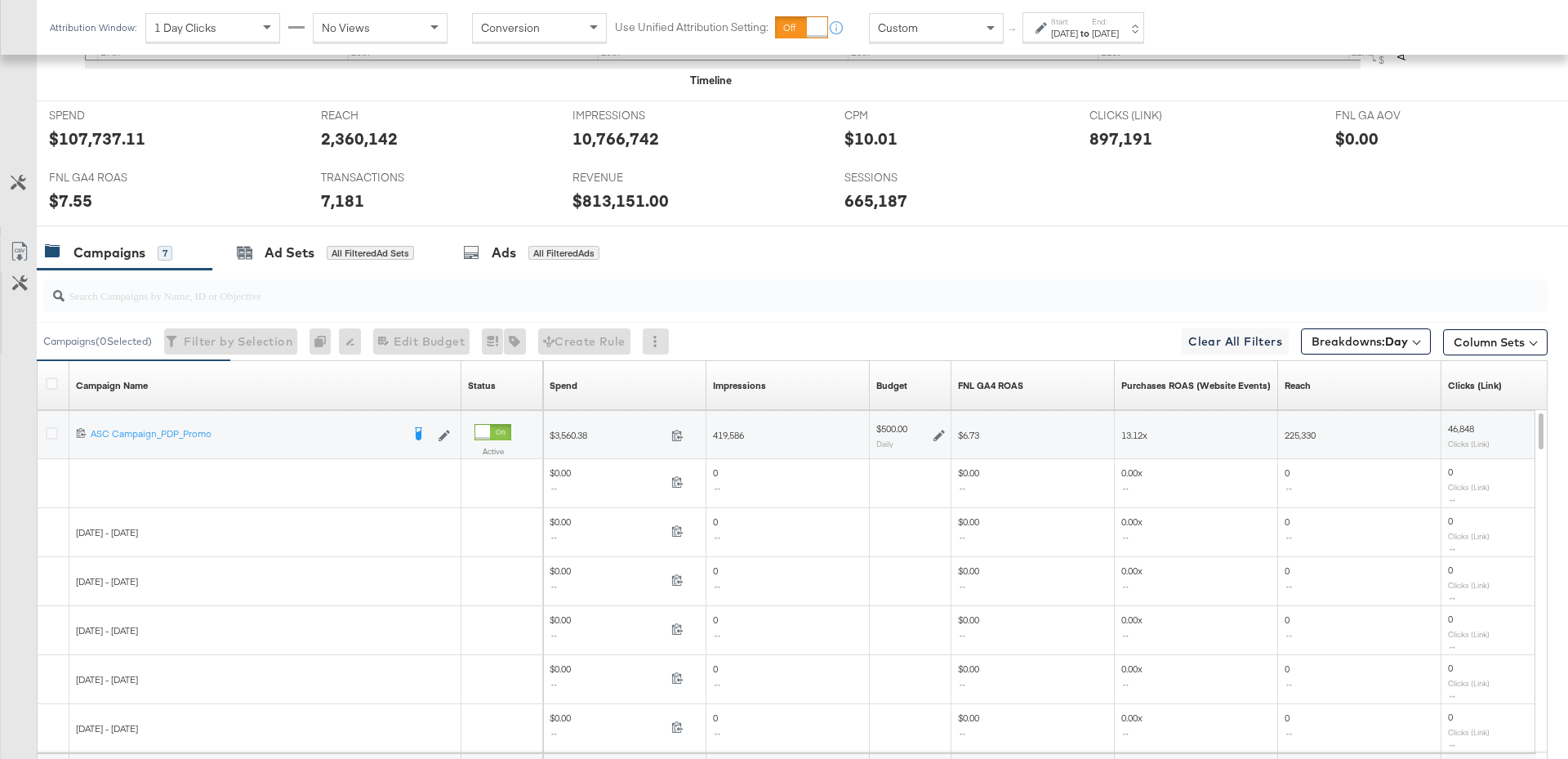
scroll to position [806, 0]
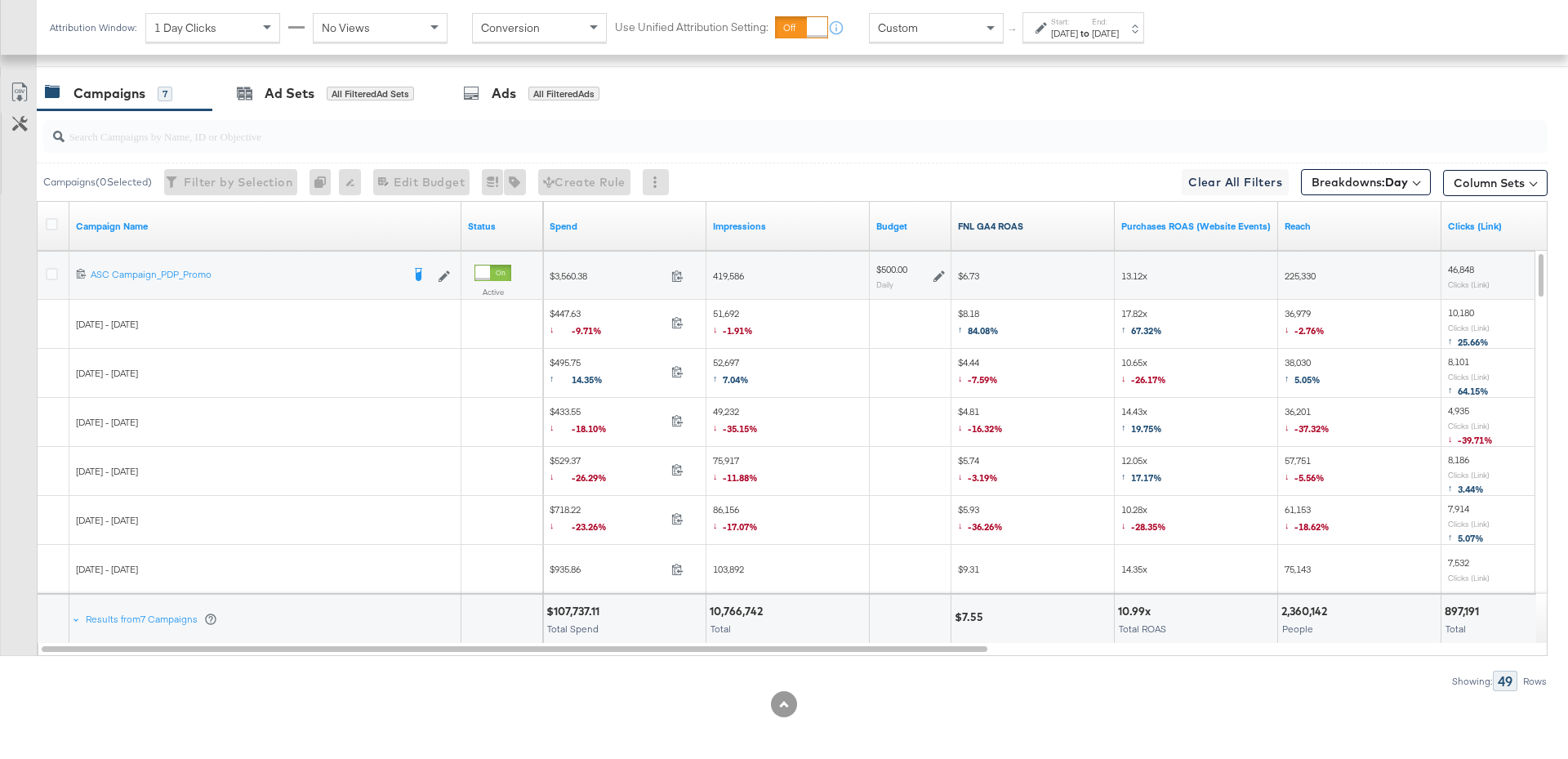
click at [1030, 222] on link "FNL GA4 ROAS" at bounding box center [1032, 226] width 150 height 13
click at [54, 270] on icon at bounding box center [52, 274] width 12 height 12
click at [0, 0] on input "checkbox" at bounding box center [0, 0] width 0 height 0
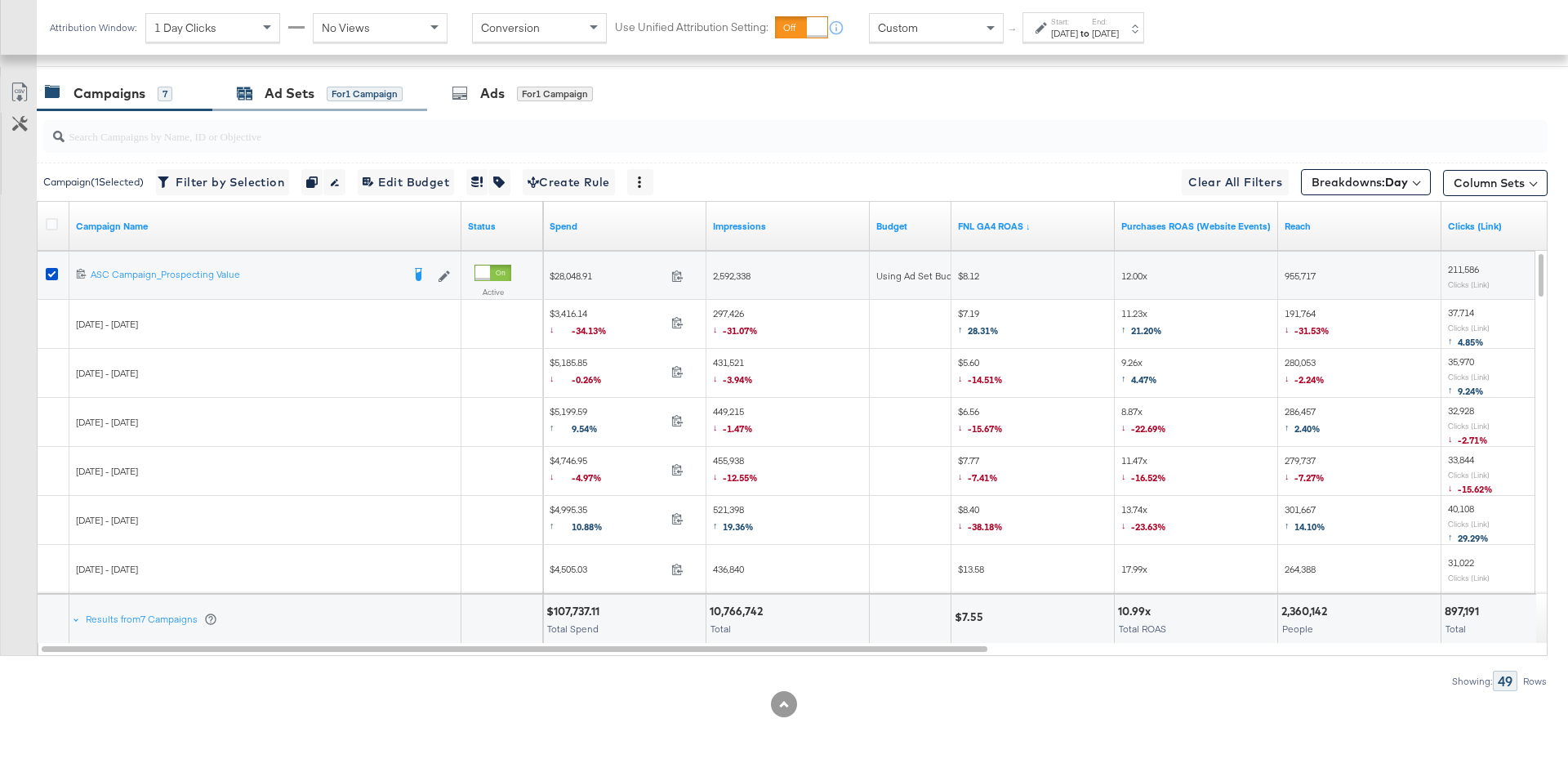
click at [302, 87] on div "Ad Sets" at bounding box center [289, 94] width 50 height 19
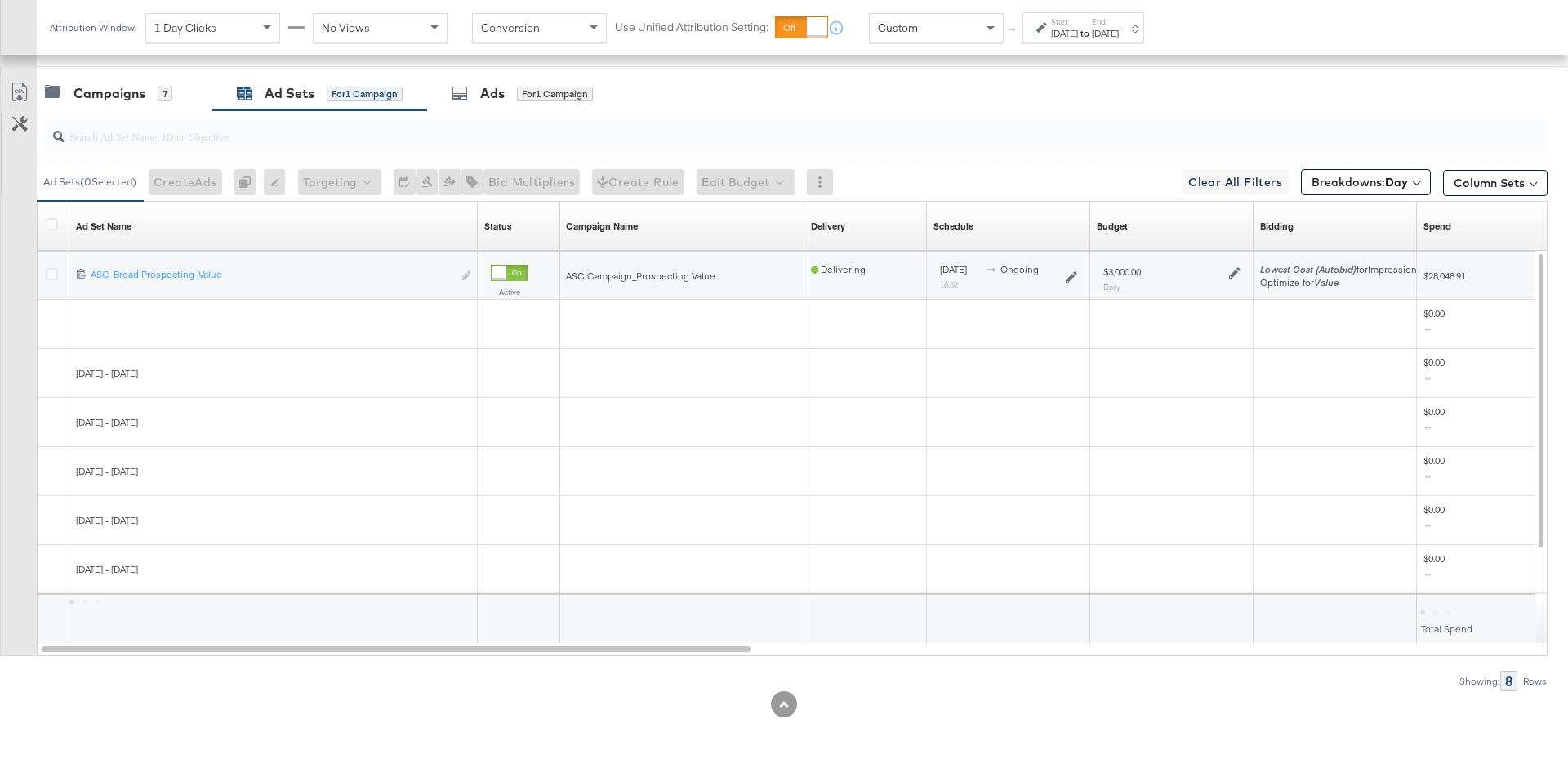
click at [1234, 268] on icon at bounding box center [1234, 273] width 11 height 11
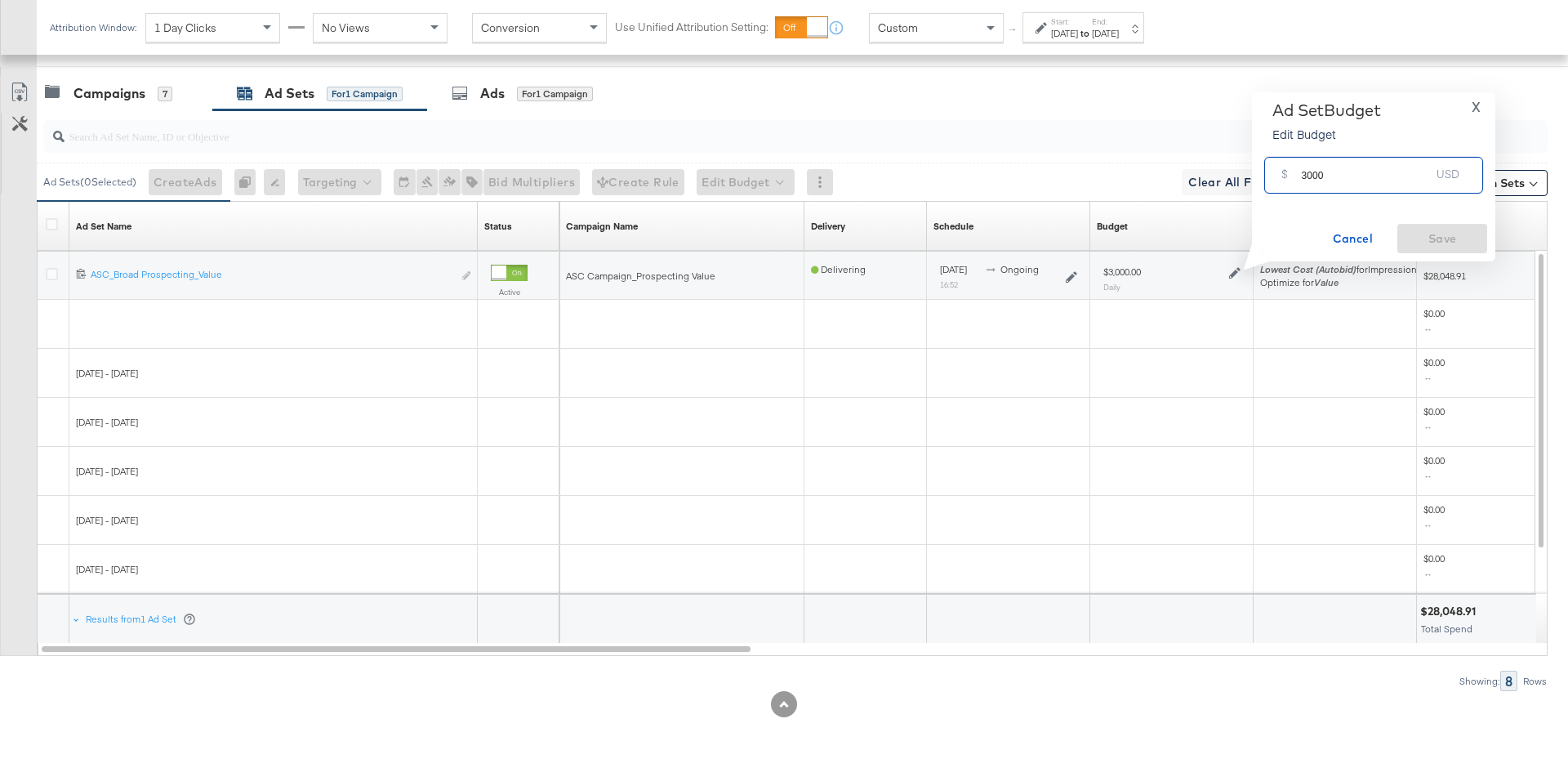
drag, startPoint x: 1332, startPoint y: 176, endPoint x: 1291, endPoint y: 178, distance: 41.0
click at [1291, 178] on div "$ 3000 USD" at bounding box center [1373, 175] width 219 height 37
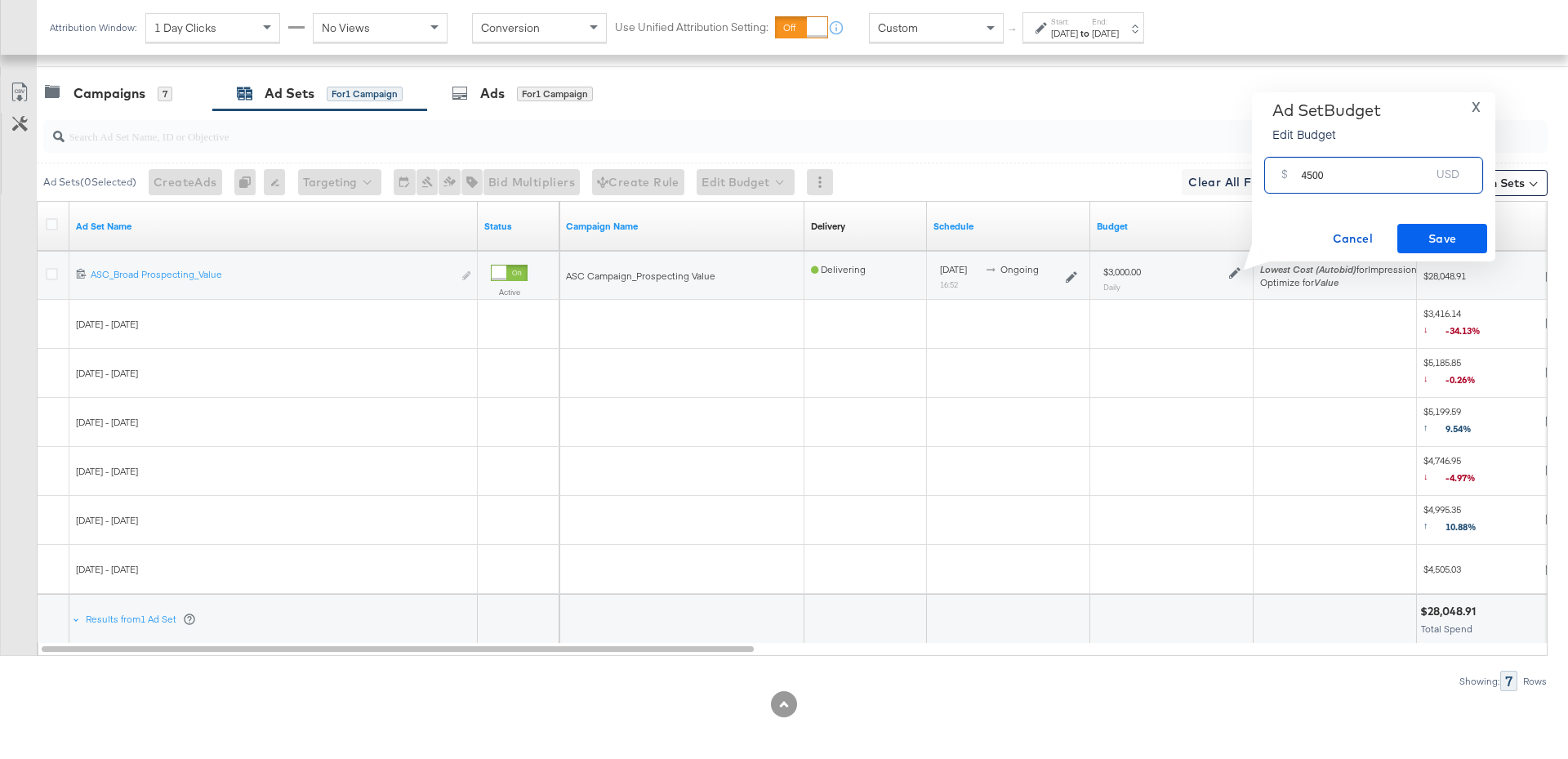
type input "4500"
click at [1459, 239] on span "Save" at bounding box center [1442, 239] width 77 height 21
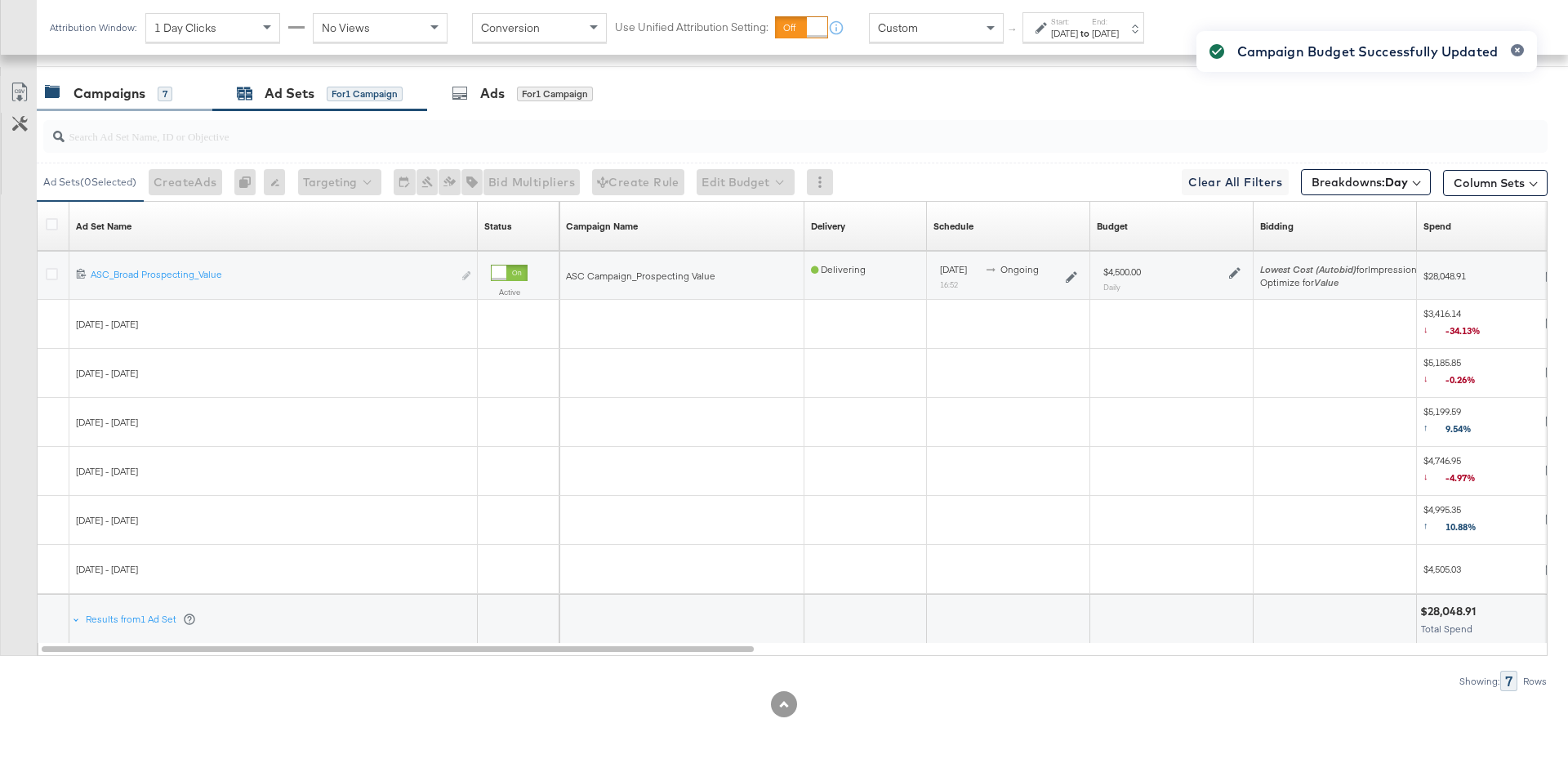
click at [144, 85] on div "Campaigns" at bounding box center [109, 94] width 72 height 19
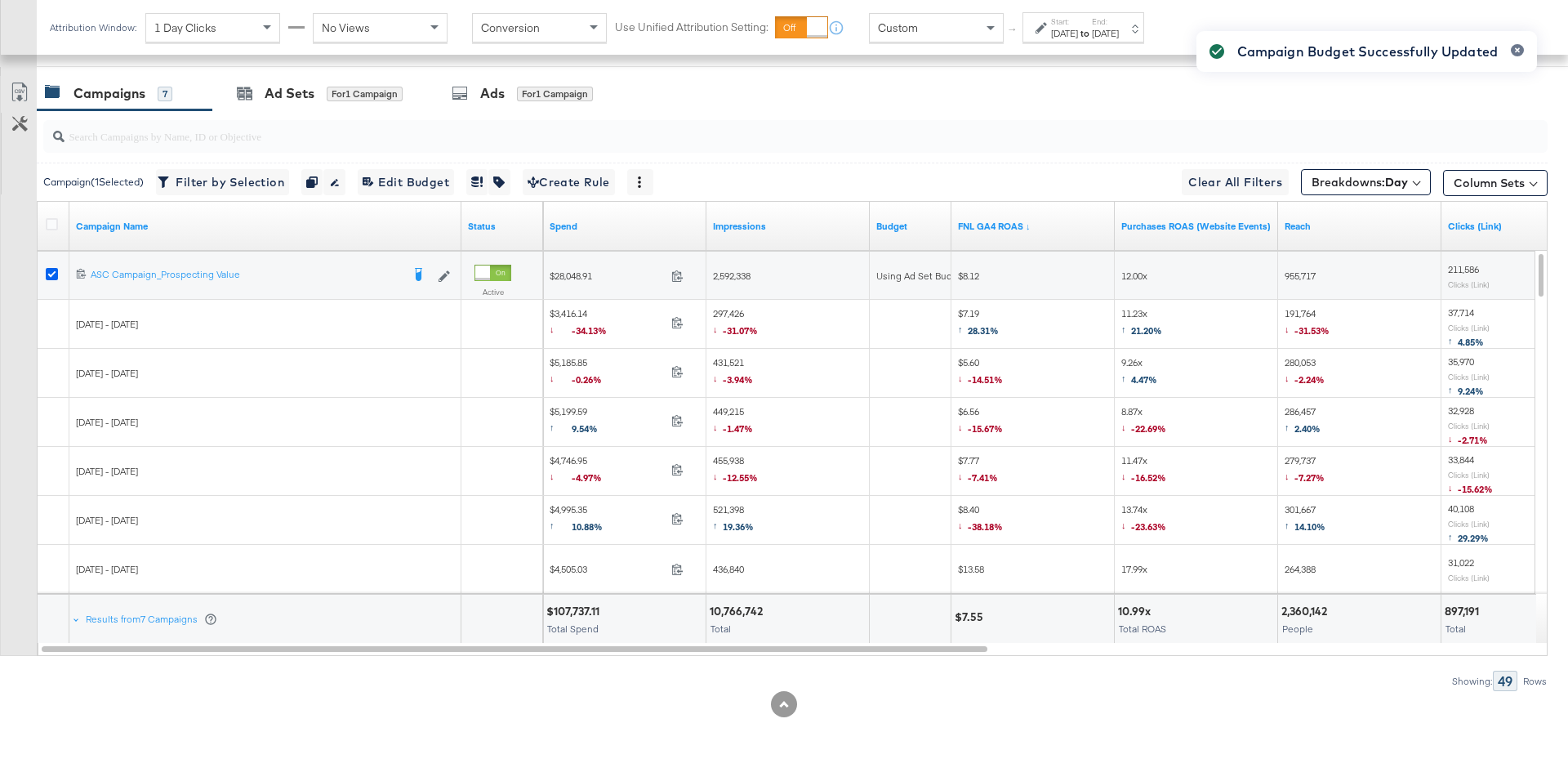
click at [48, 268] on icon at bounding box center [52, 274] width 12 height 12
click at [0, 0] on input "checkbox" at bounding box center [0, 0] width 0 height 0
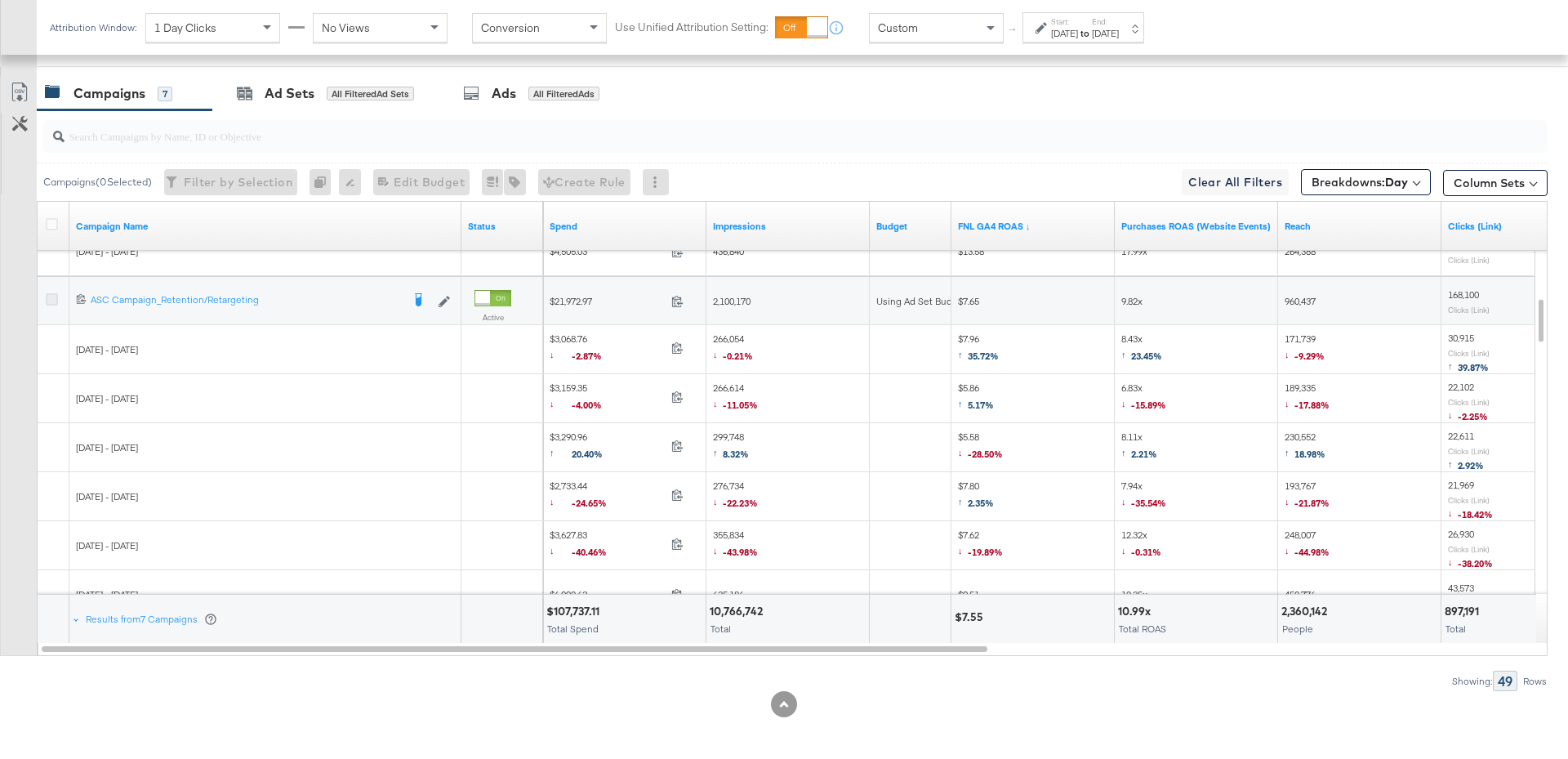
click at [54, 296] on icon at bounding box center [52, 299] width 12 height 12
click at [0, 0] on input "checkbox" at bounding box center [0, 0] width 0 height 0
click at [345, 115] on input "search" at bounding box center [737, 129] width 1345 height 32
click at [345, 110] on div at bounding box center [791, 136] width 1510 height 53
click at [335, 90] on div "for 1 Campaign" at bounding box center [365, 94] width 76 height 15
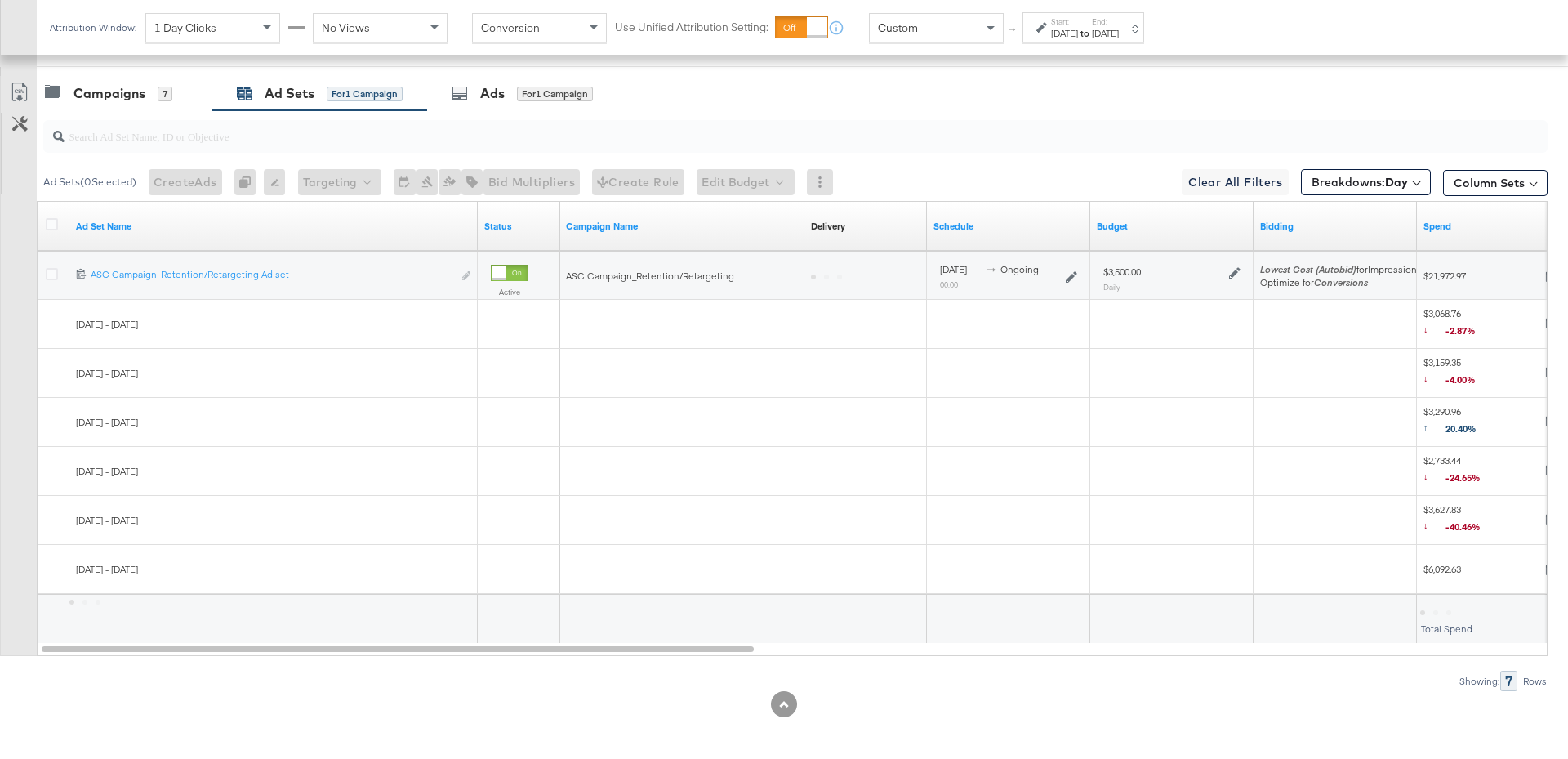
click at [1231, 270] on icon at bounding box center [1234, 273] width 11 height 11
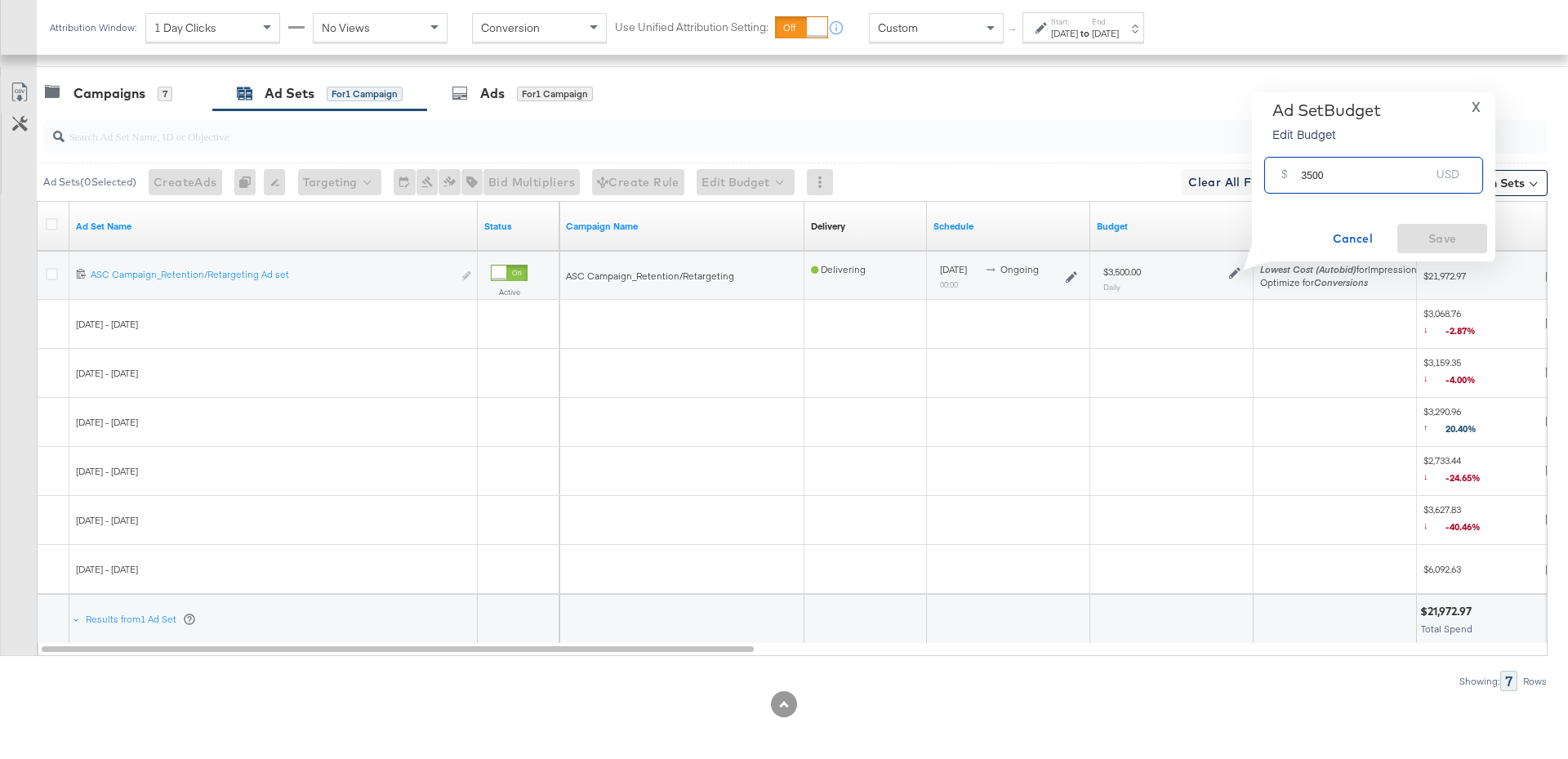
drag, startPoint x: 1326, startPoint y: 178, endPoint x: 1296, endPoint y: 178, distance: 30.0
click at [1296, 178] on div "$ 3500 USD" at bounding box center [1373, 175] width 219 height 37
type input "3"
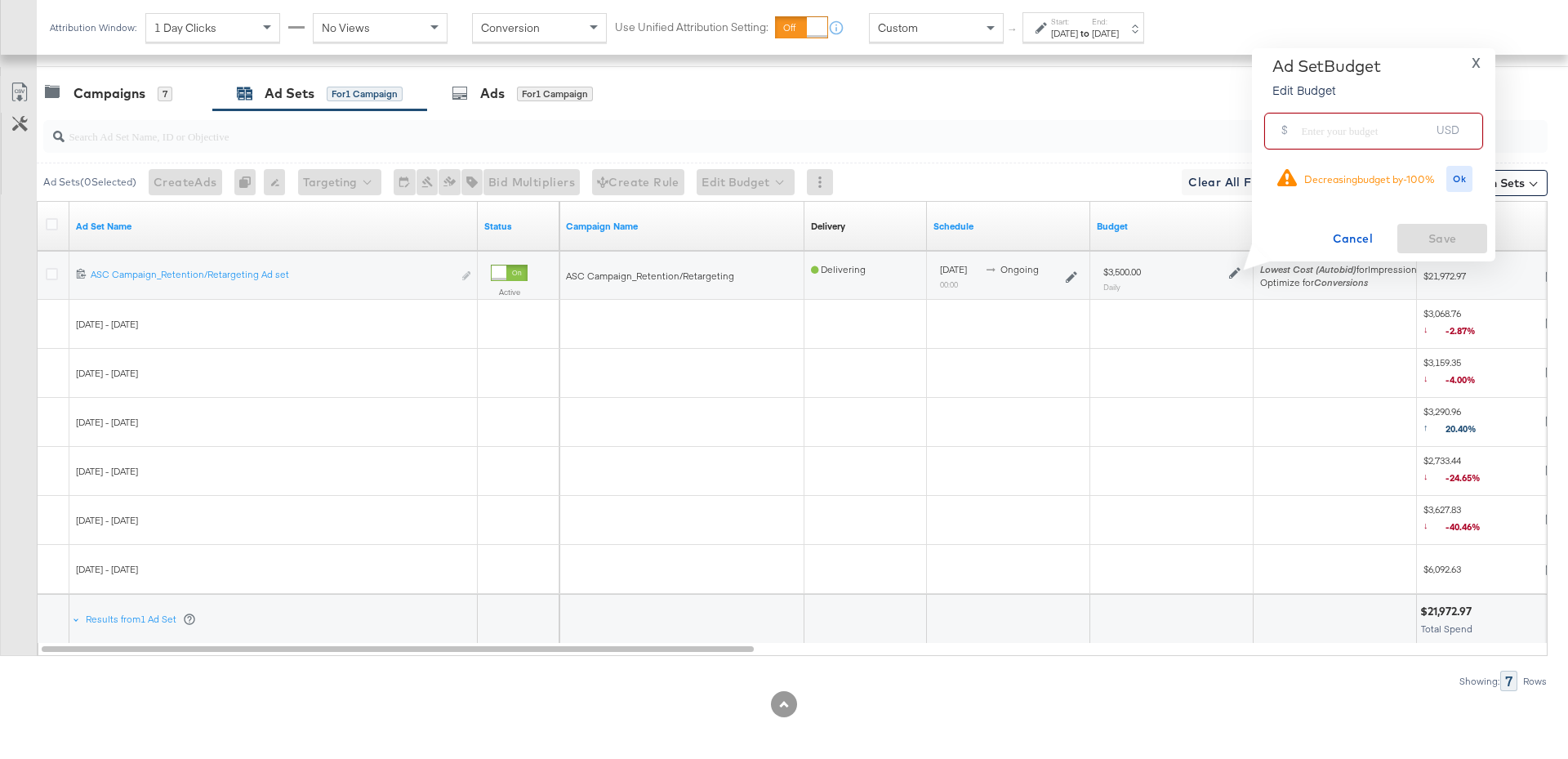
type input "4"
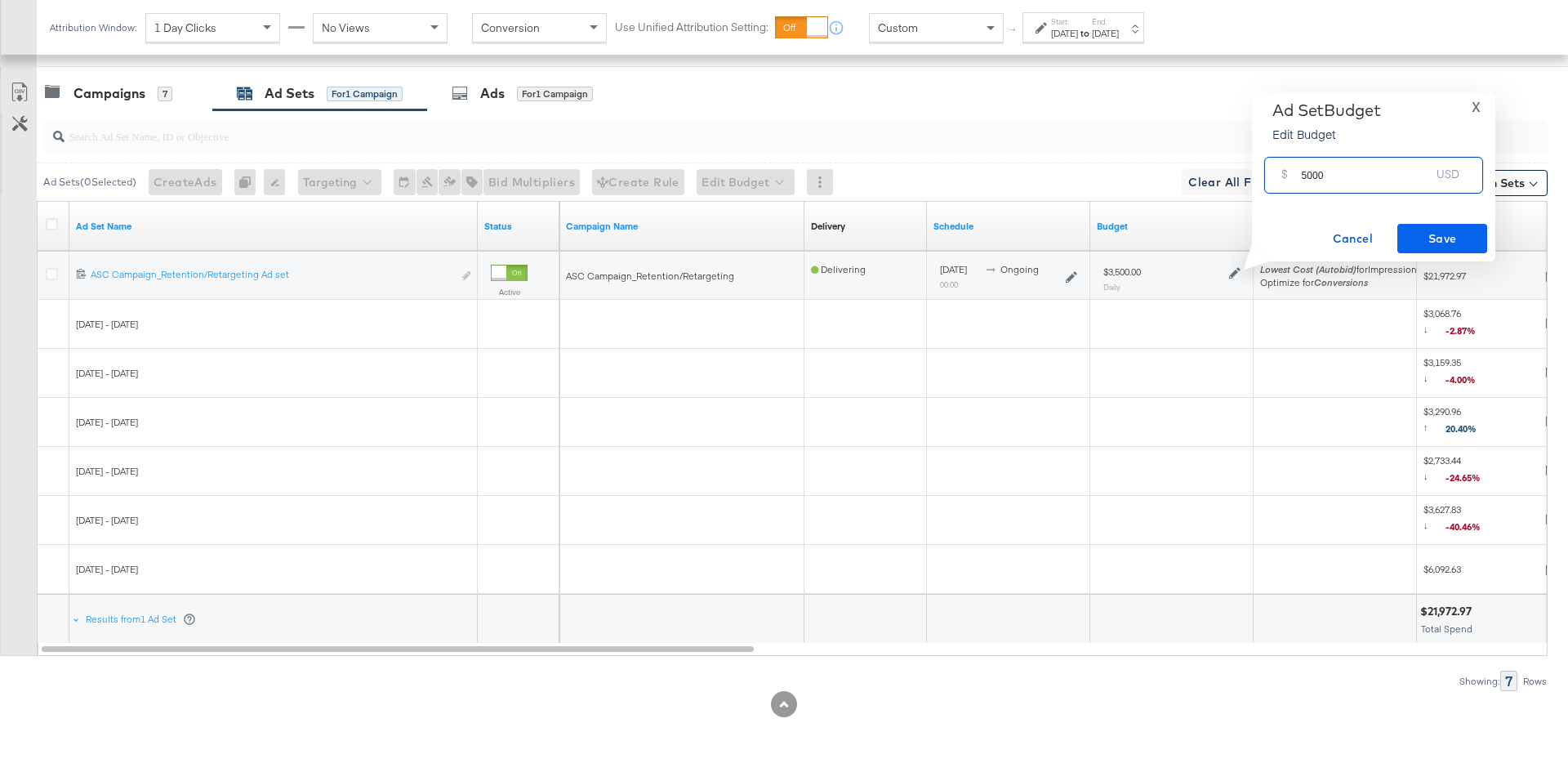
type input "5000"
click at [1423, 234] on span "Save" at bounding box center [1442, 239] width 77 height 21
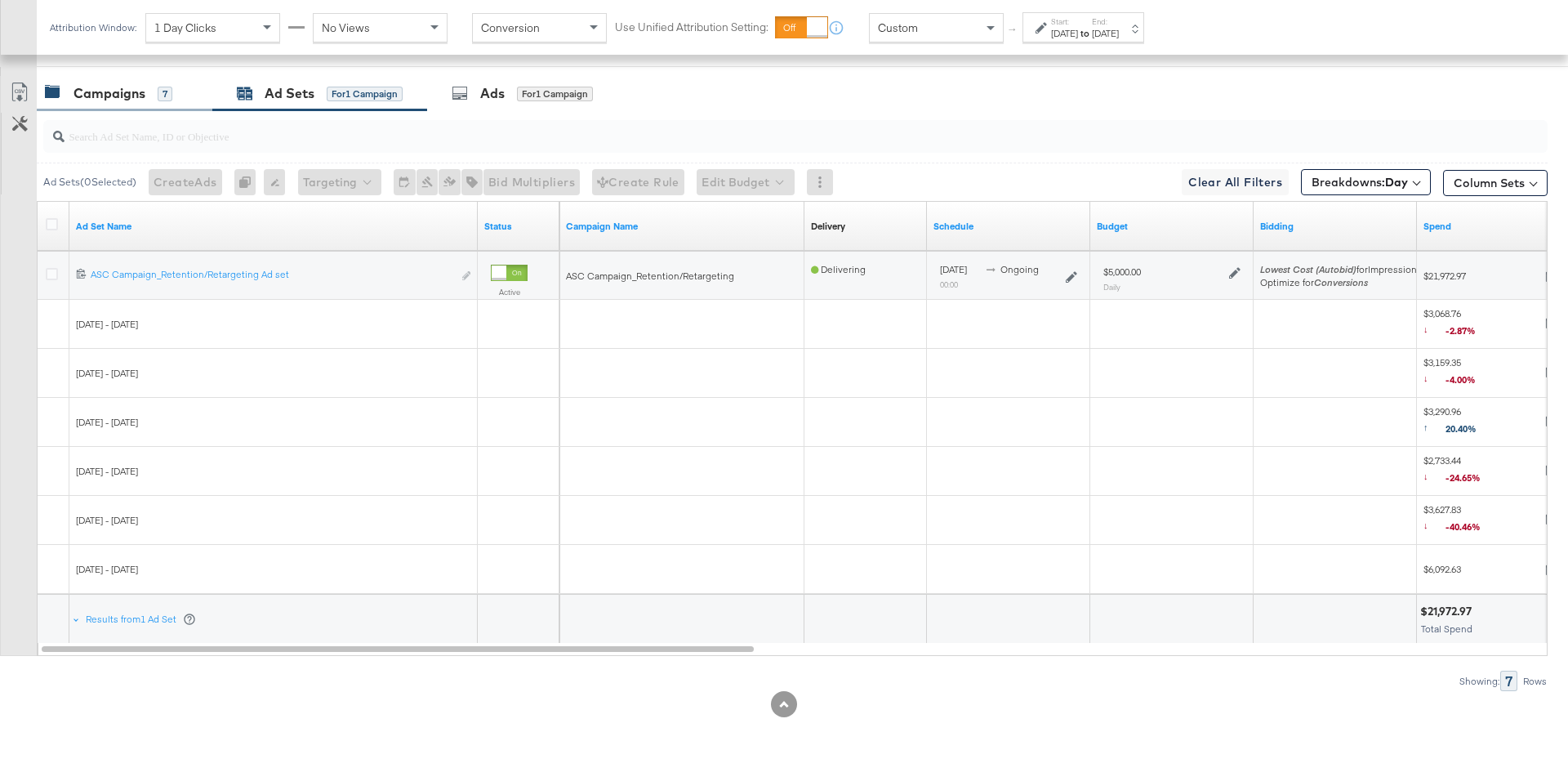
click at [116, 95] on div "Campaigns" at bounding box center [109, 94] width 72 height 19
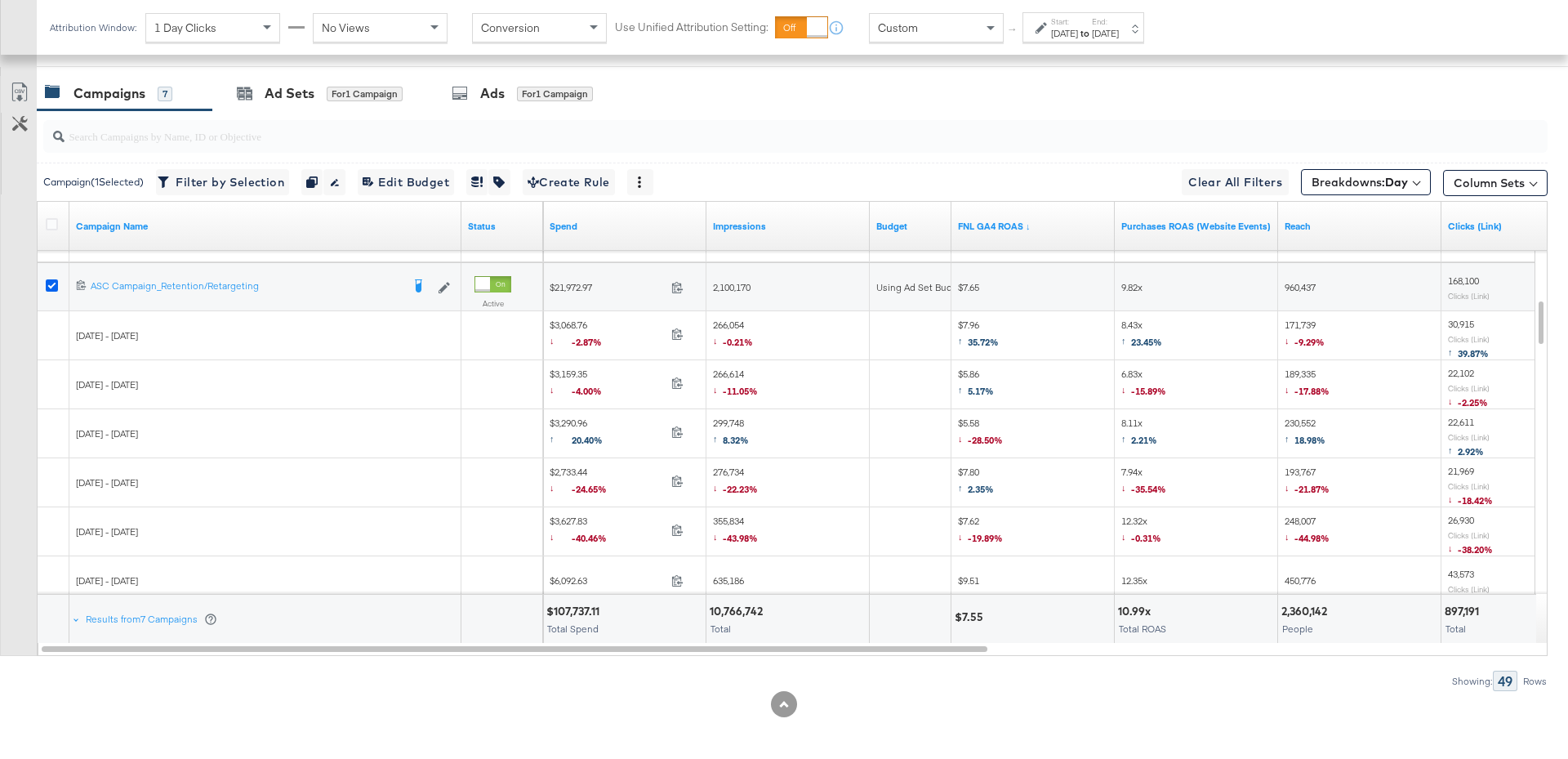
click at [49, 280] on icon at bounding box center [52, 285] width 12 height 12
click at [0, 0] on input "checkbox" at bounding box center [0, 0] width 0 height 0
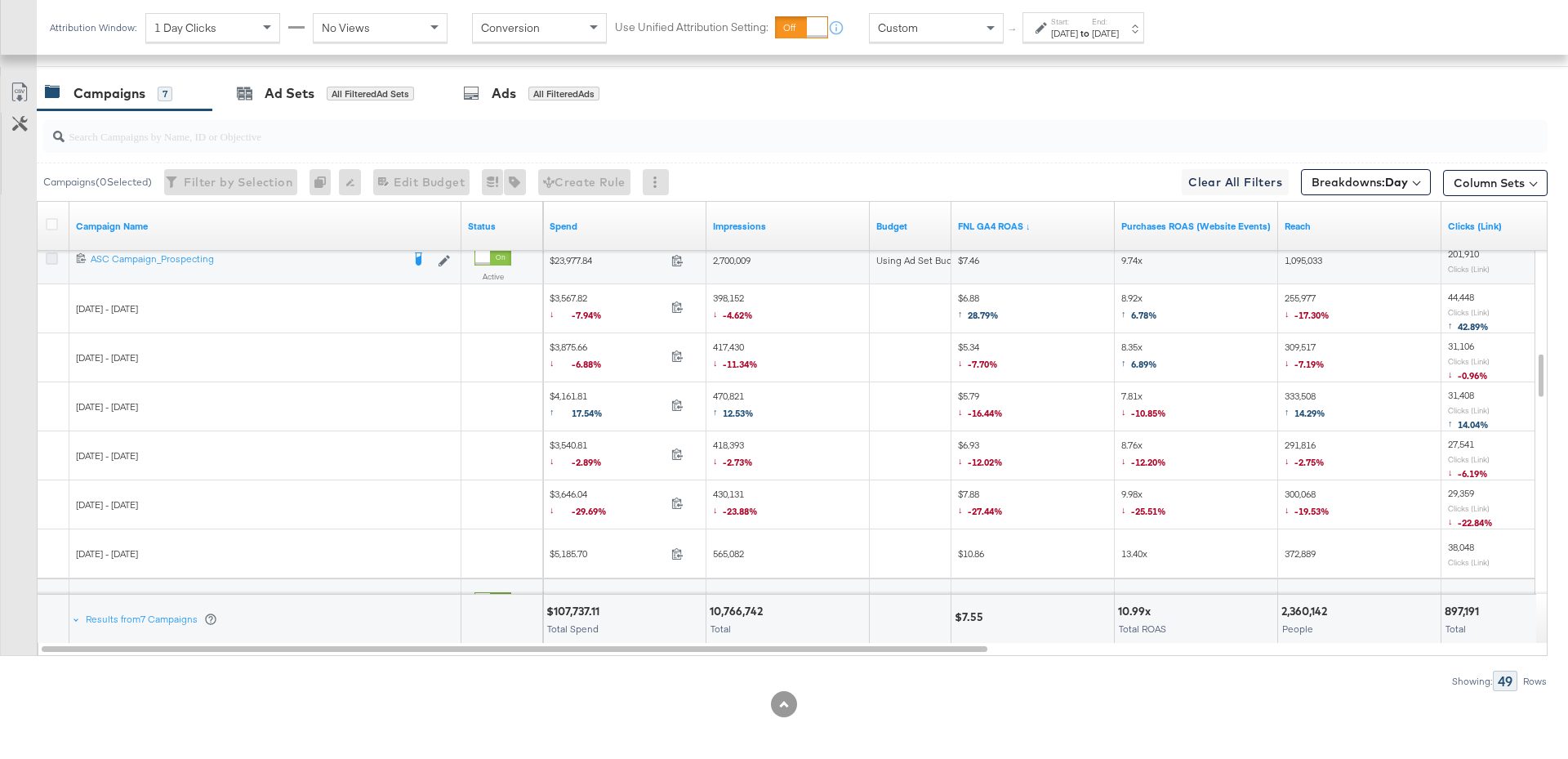
click at [55, 255] on icon at bounding box center [52, 259] width 12 height 12
click at [0, 0] on input "checkbox" at bounding box center [0, 0] width 0 height 0
click at [308, 95] on div "Ad Sets" at bounding box center [289, 94] width 50 height 19
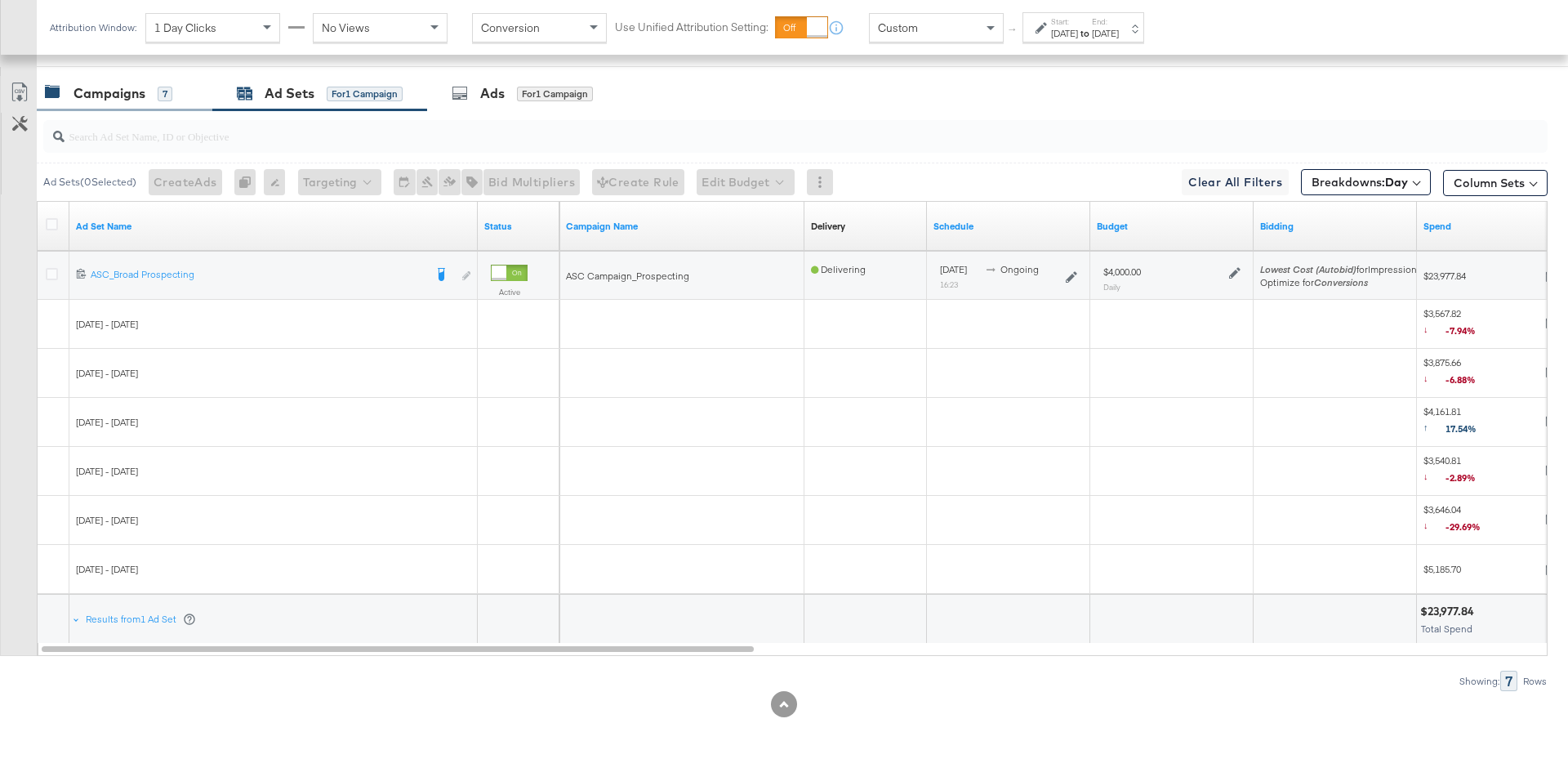
click at [166, 86] on div "7" at bounding box center [165, 94] width 15 height 16
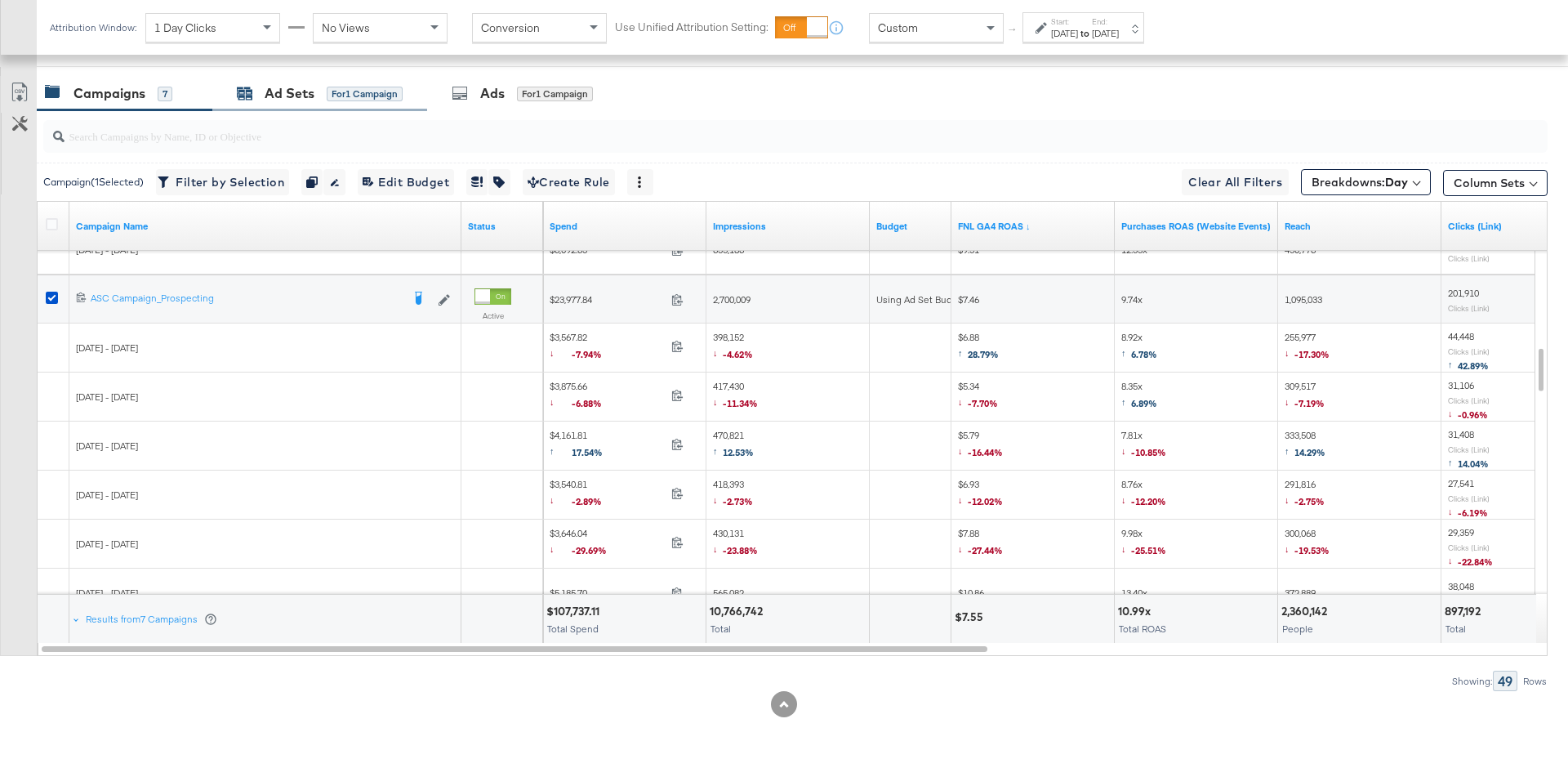
click at [340, 97] on div "for 1 Campaign" at bounding box center [365, 94] width 76 height 15
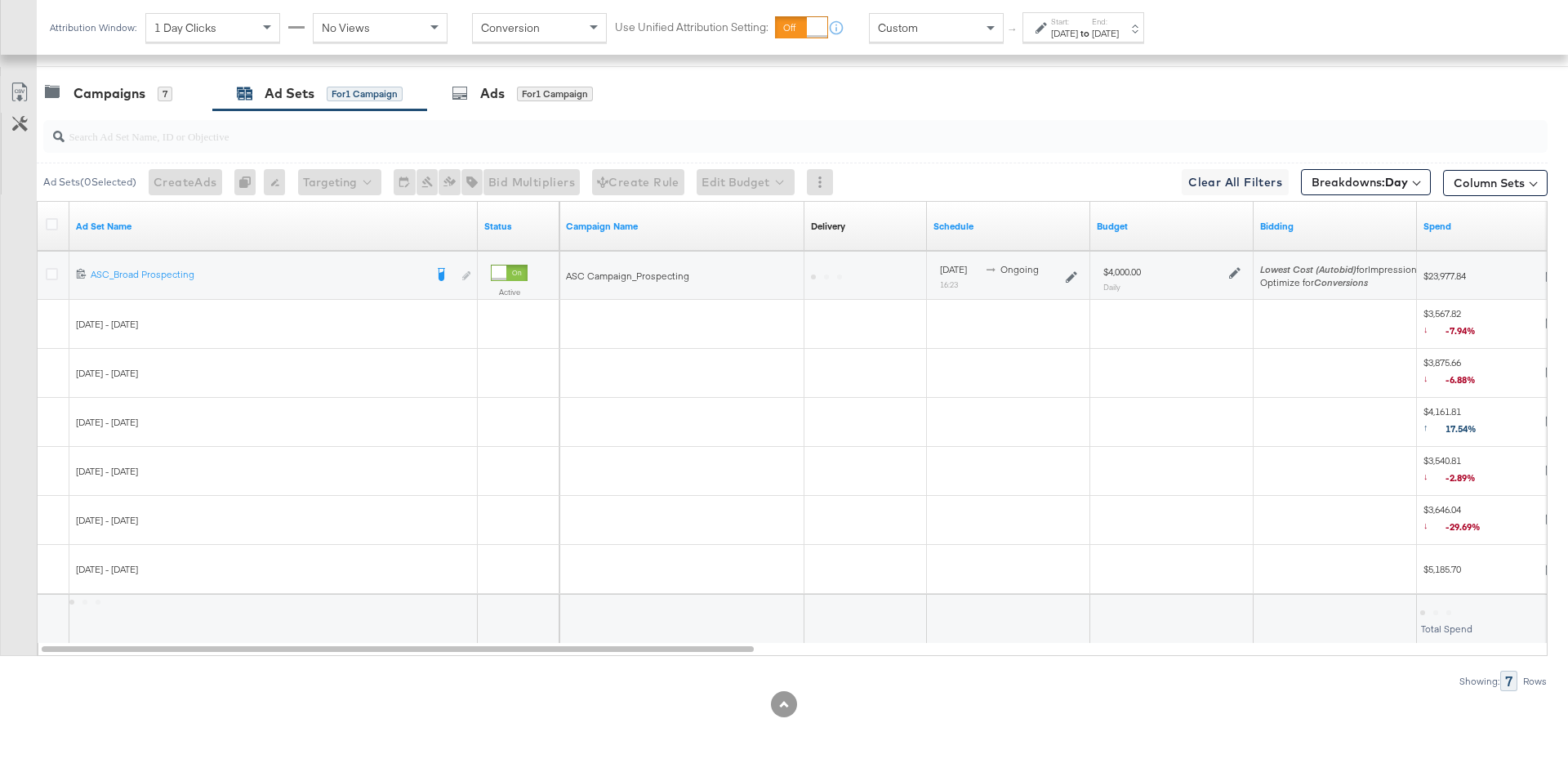
click at [1229, 268] on icon at bounding box center [1234, 273] width 11 height 11
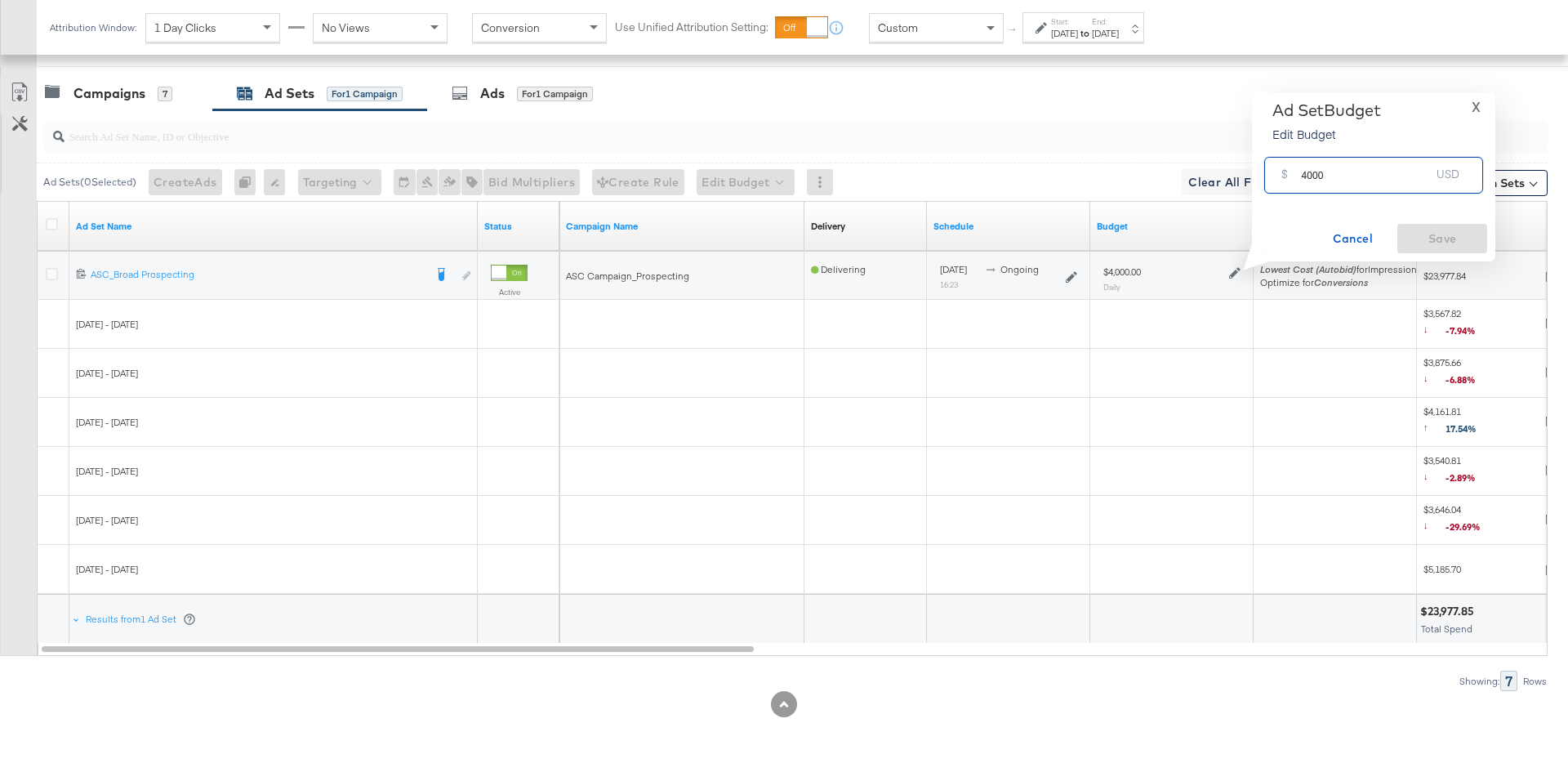
drag, startPoint x: 1325, startPoint y: 171, endPoint x: 1296, endPoint y: 175, distance: 29.3
click at [1296, 175] on div "$ 4000 USD" at bounding box center [1373, 175] width 219 height 37
type input "5500"
click at [1426, 234] on span "Save" at bounding box center [1442, 239] width 77 height 21
click at [158, 100] on div "Campaigns 7" at bounding box center [124, 93] width 176 height 35
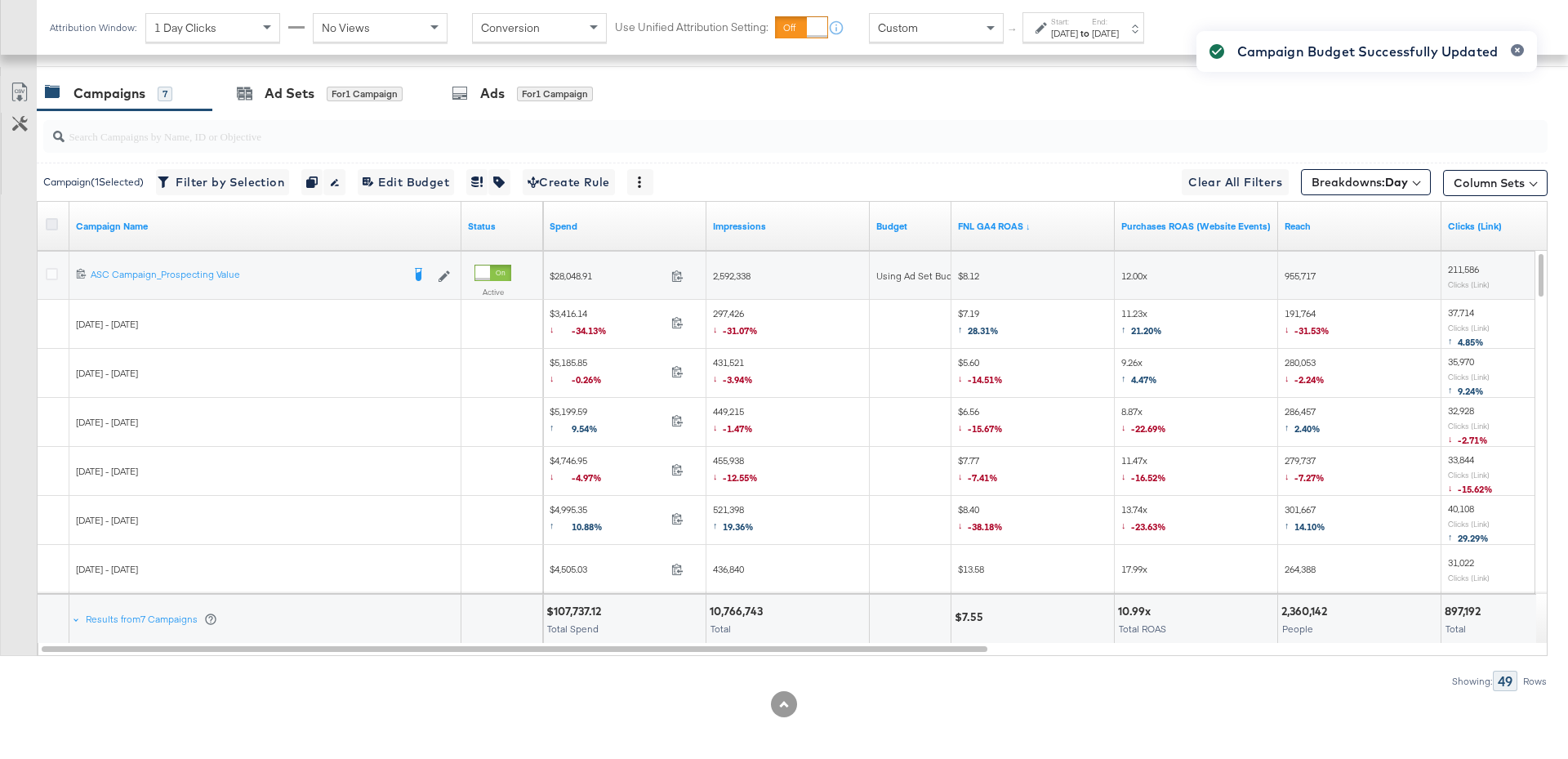
click at [53, 221] on icon at bounding box center [52, 224] width 12 height 12
click at [0, 0] on input "checkbox" at bounding box center [0, 0] width 0 height 0
click at [53, 221] on icon at bounding box center [52, 224] width 12 height 12
click at [0, 0] on input "checkbox" at bounding box center [0, 0] width 0 height 0
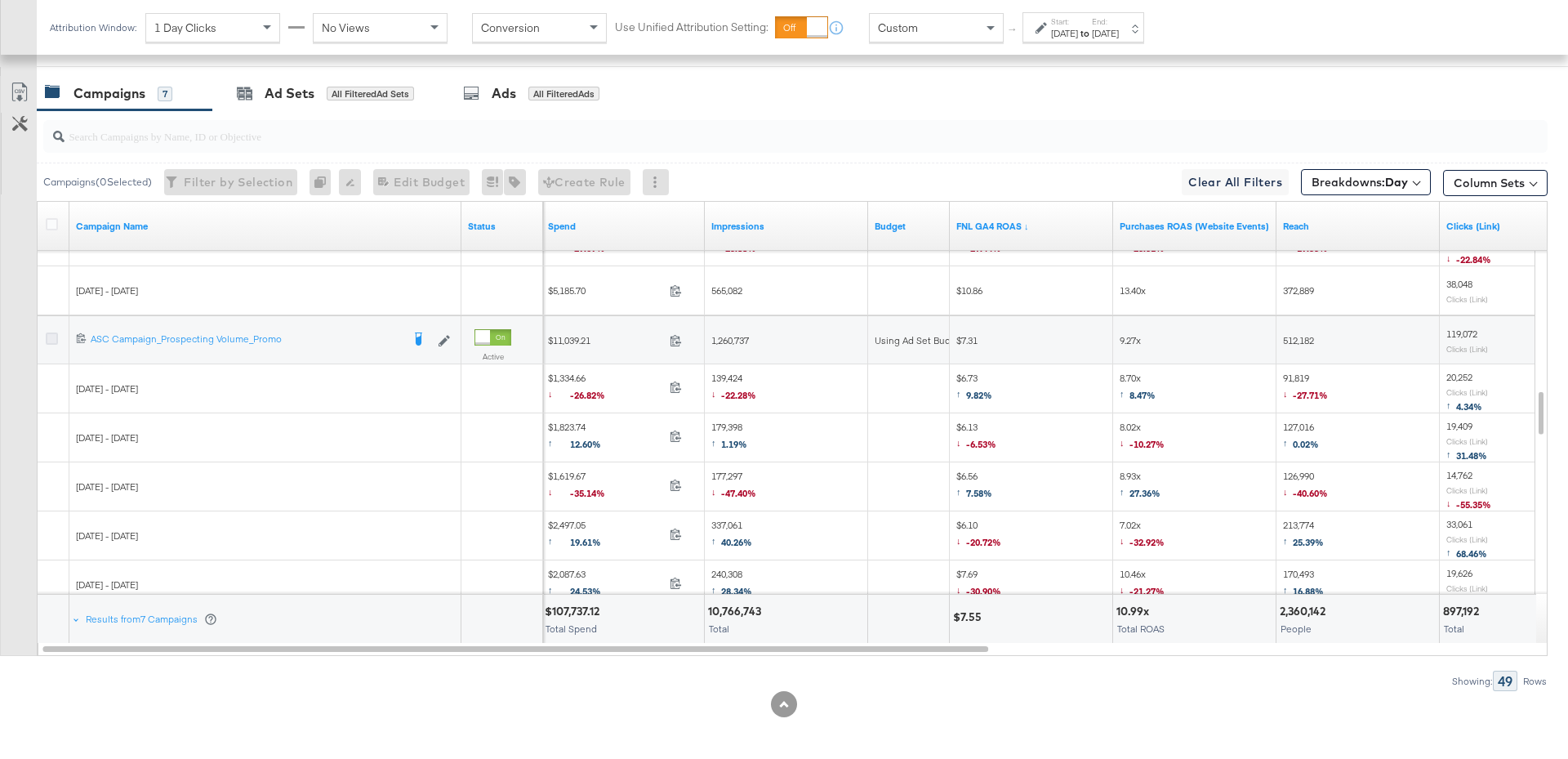
click at [55, 332] on icon at bounding box center [52, 338] width 12 height 12
click at [0, 0] on input "checkbox" at bounding box center [0, 0] width 0 height 0
click at [365, 104] on div "Ad Sets for 1 Campaign" at bounding box center [320, 93] width 215 height 35
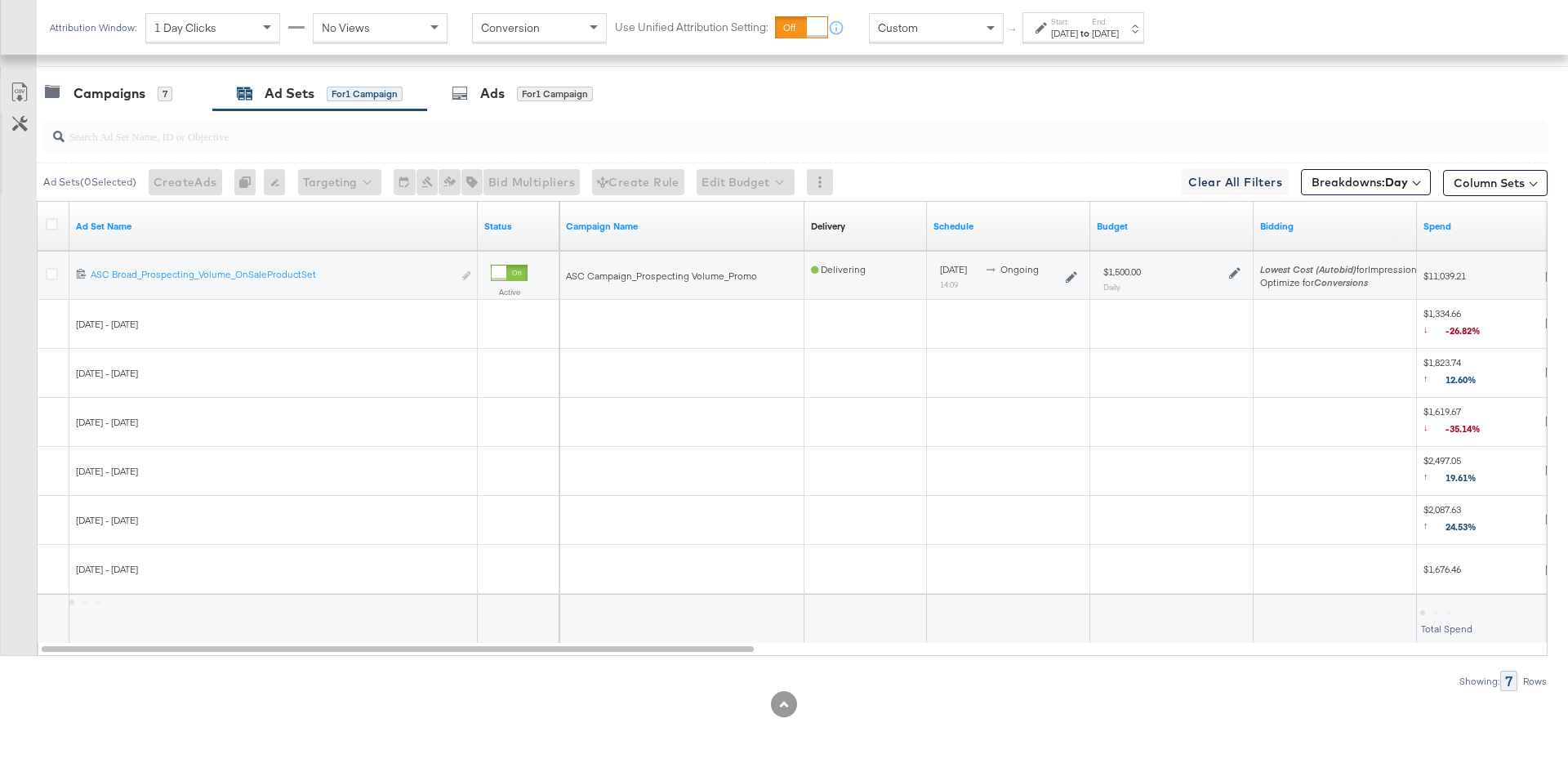
click at [1230, 268] on icon at bounding box center [1234, 273] width 11 height 11
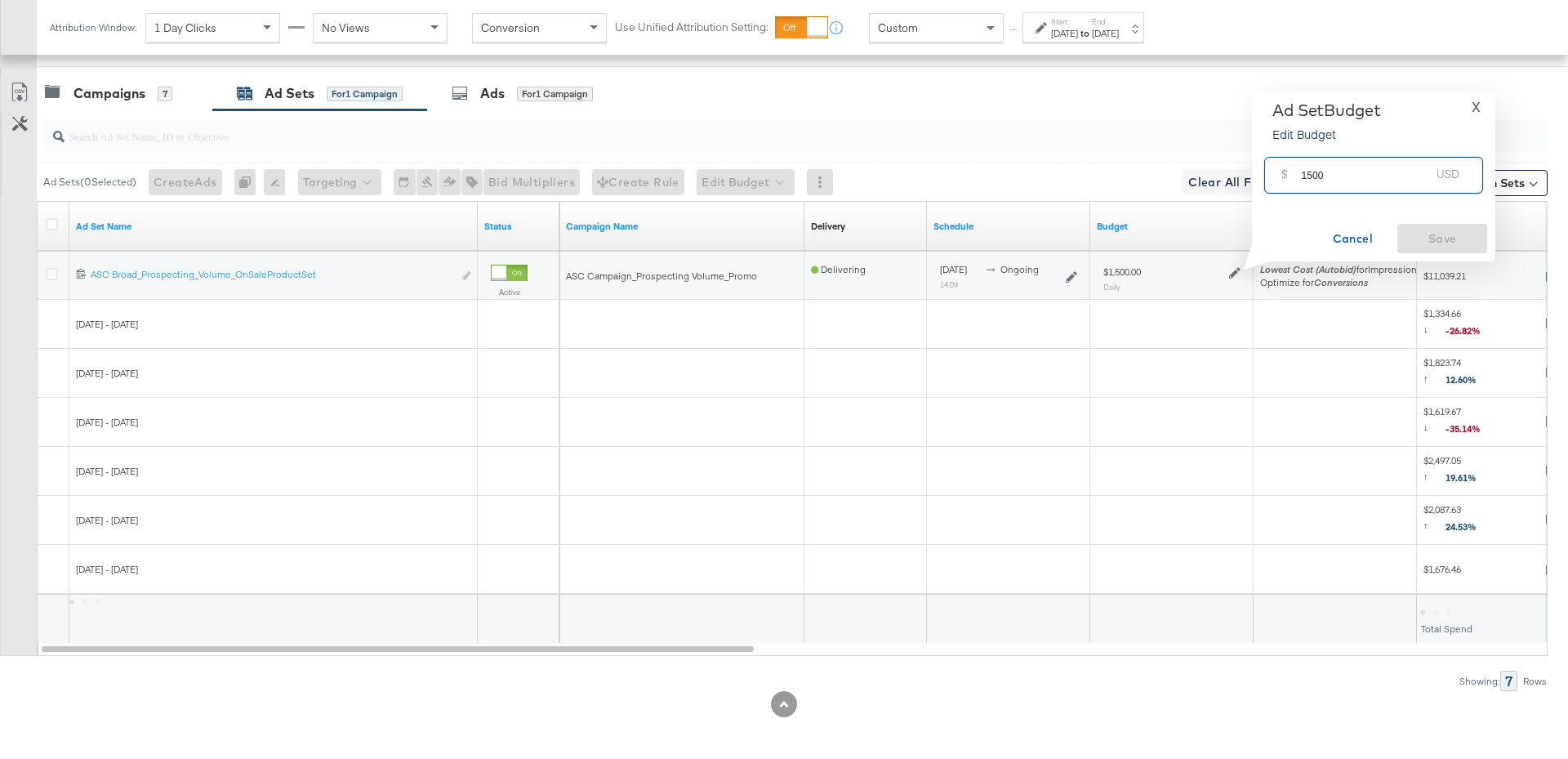
drag, startPoint x: 1326, startPoint y: 172, endPoint x: 1300, endPoint y: 172, distance: 26.0
click at [1300, 172] on div "$ 1500 USD" at bounding box center [1373, 175] width 219 height 37
type input "900"
click at [1419, 219] on div "Ad Set Budget Edit Budget X $ 900 USD Cancel Save" at bounding box center [1373, 177] width 227 height 153
click at [1426, 229] on span "Save" at bounding box center [1442, 239] width 77 height 21
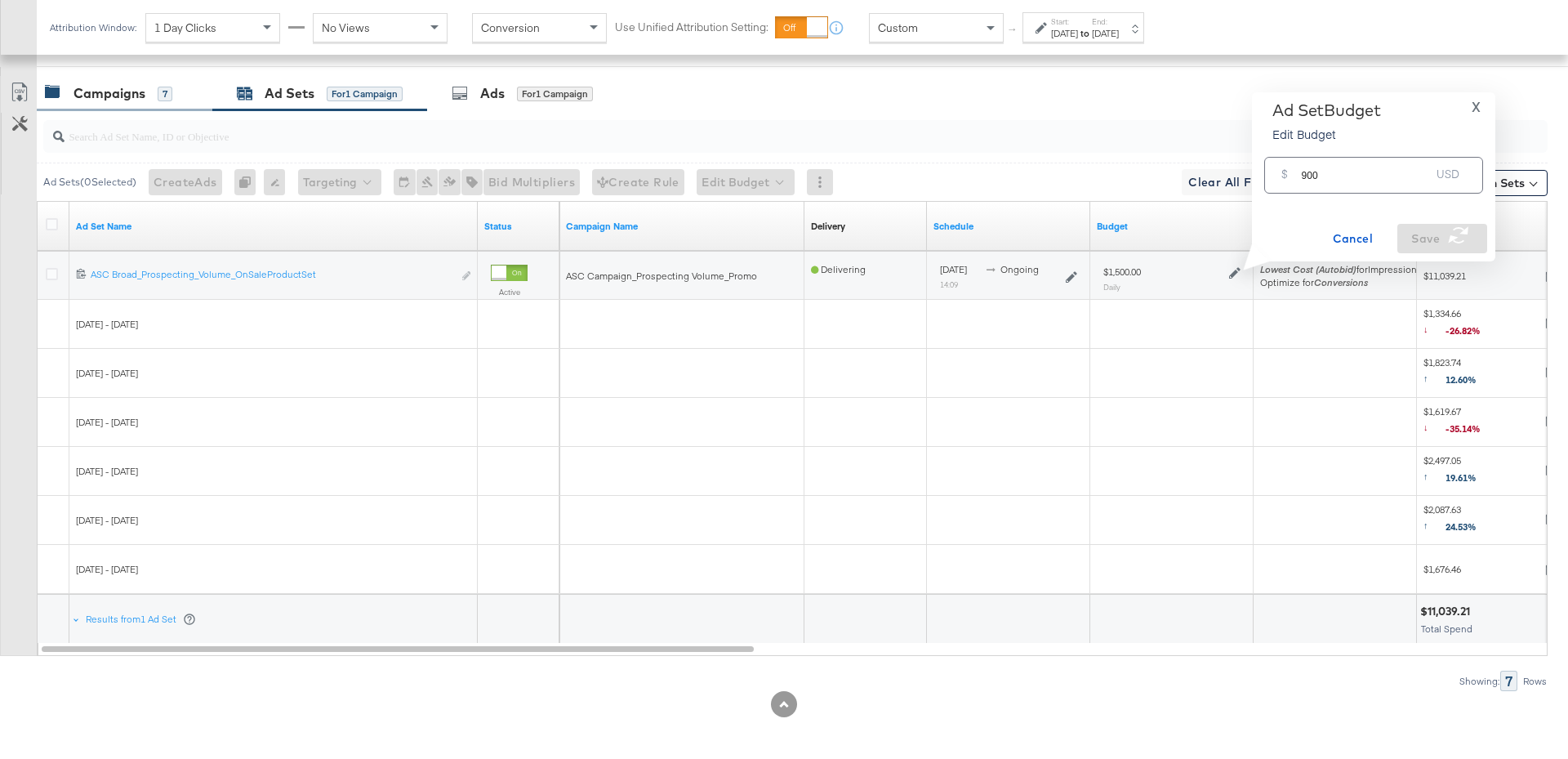
click at [158, 87] on div "7" at bounding box center [165, 94] width 15 height 15
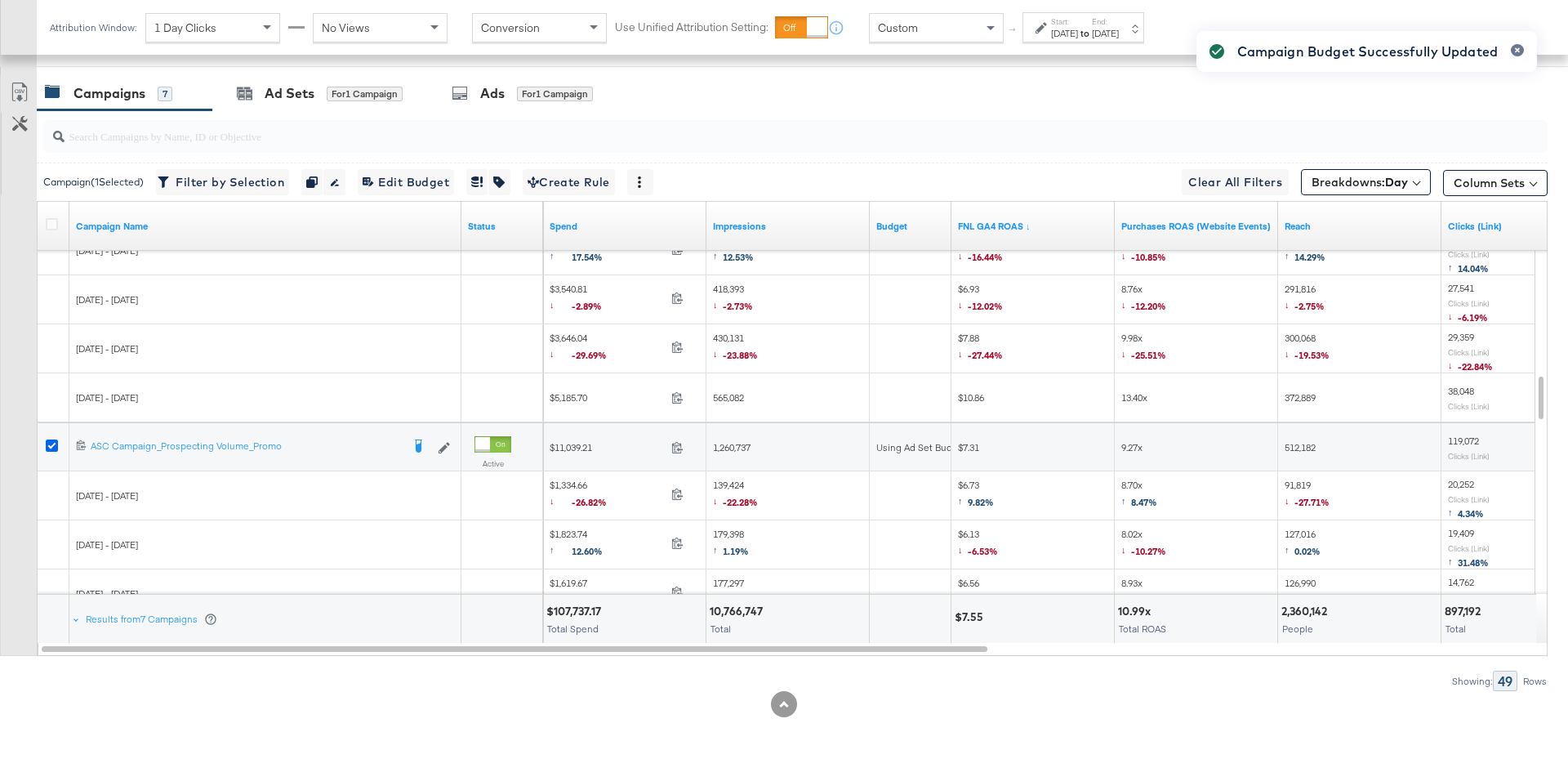
click at [48, 441] on icon at bounding box center [52, 446] width 12 height 12
click at [0, 0] on input "checkbox" at bounding box center [0, 0] width 0 height 0
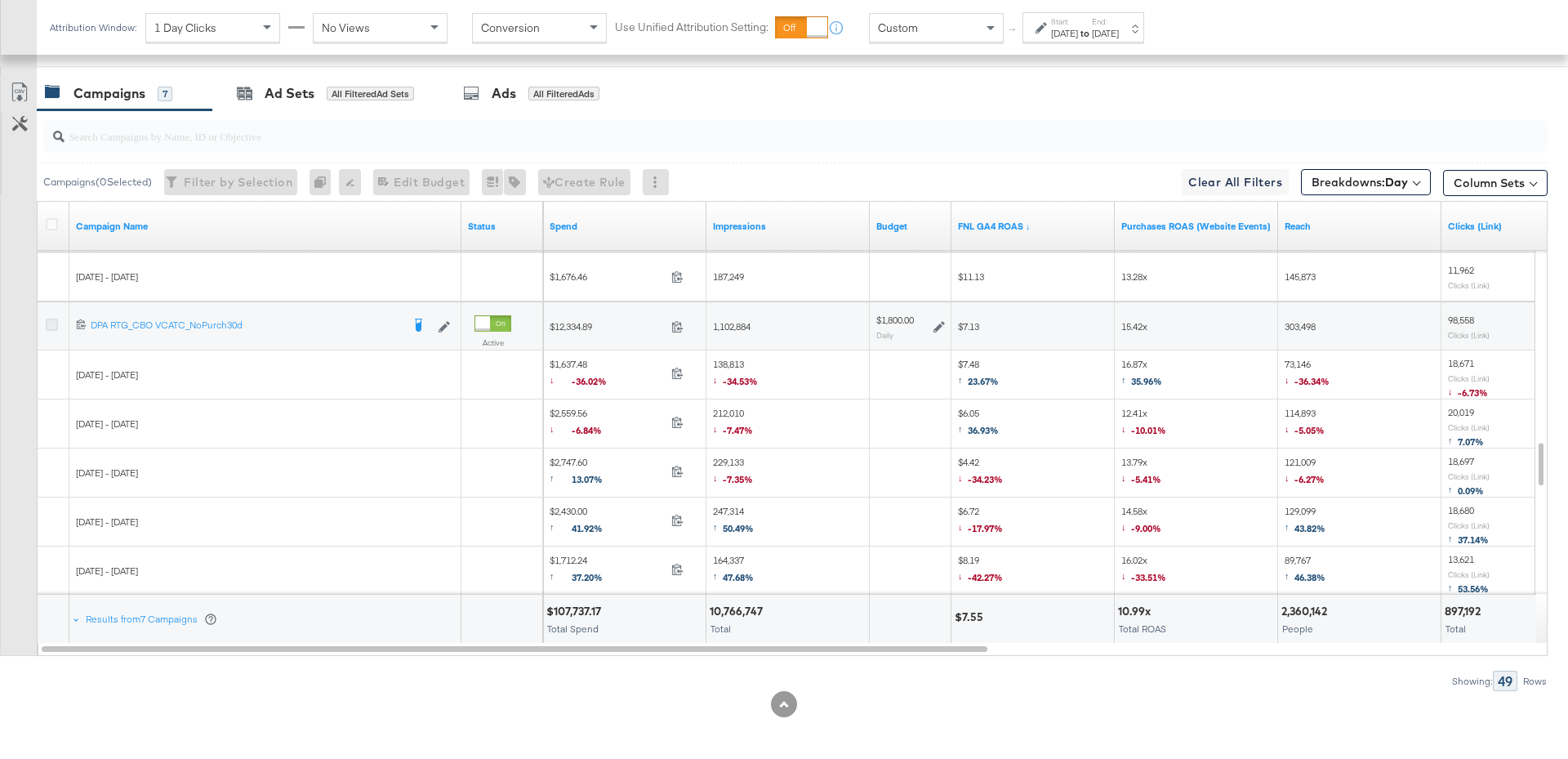
click at [50, 319] on icon at bounding box center [52, 324] width 12 height 12
click at [0, 0] on input "checkbox" at bounding box center [0, 0] width 0 height 0
click at [941, 322] on icon at bounding box center [939, 326] width 11 height 11
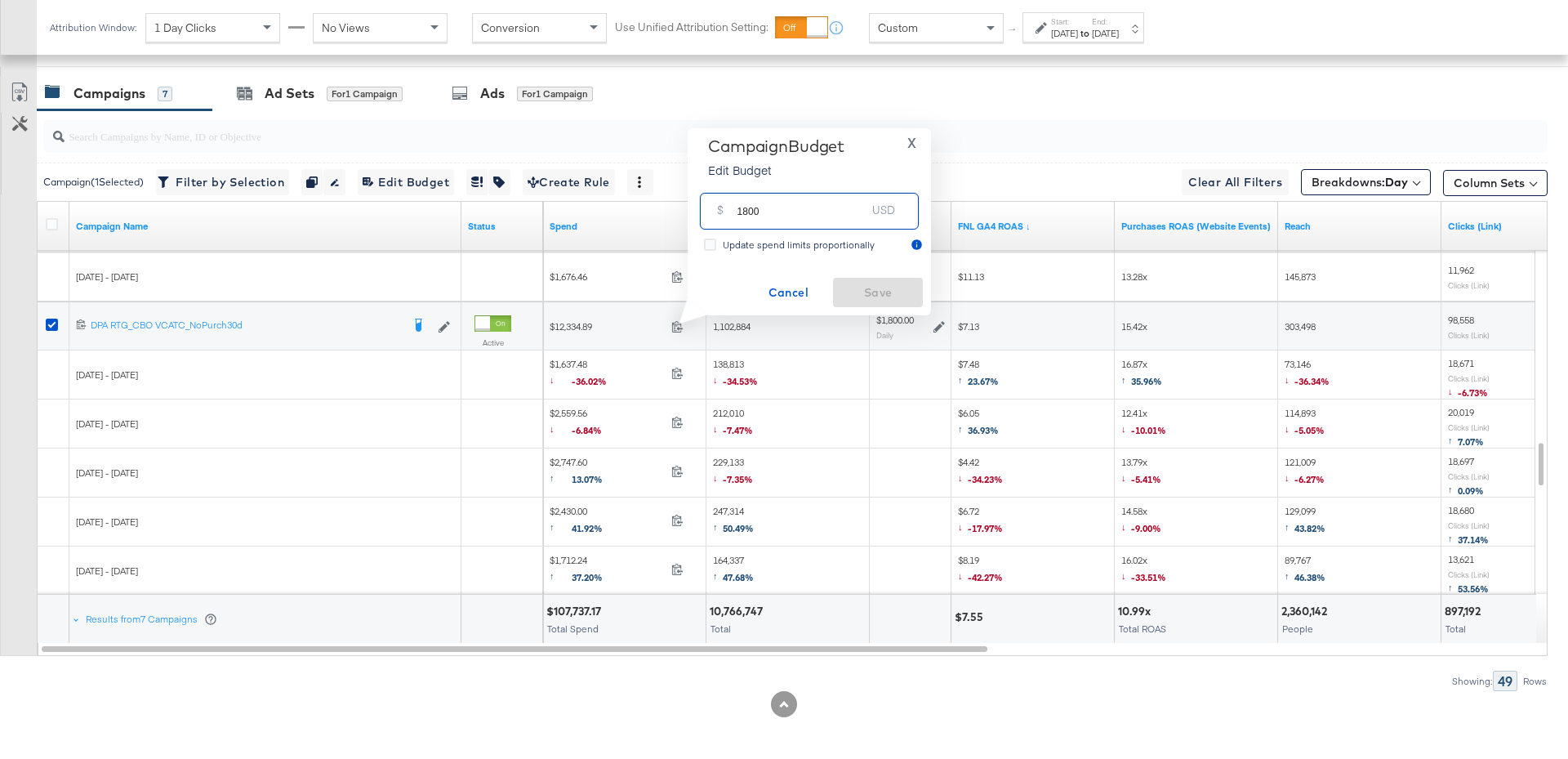
drag, startPoint x: 784, startPoint y: 217, endPoint x: 724, endPoint y: 214, distance: 60.1
click at [724, 214] on div "$ 1800 USD" at bounding box center [809, 211] width 219 height 37
type input "2500"
click at [895, 292] on span "Save" at bounding box center [877, 292] width 77 height 21
